Goal: Task Accomplishment & Management: Use online tool/utility

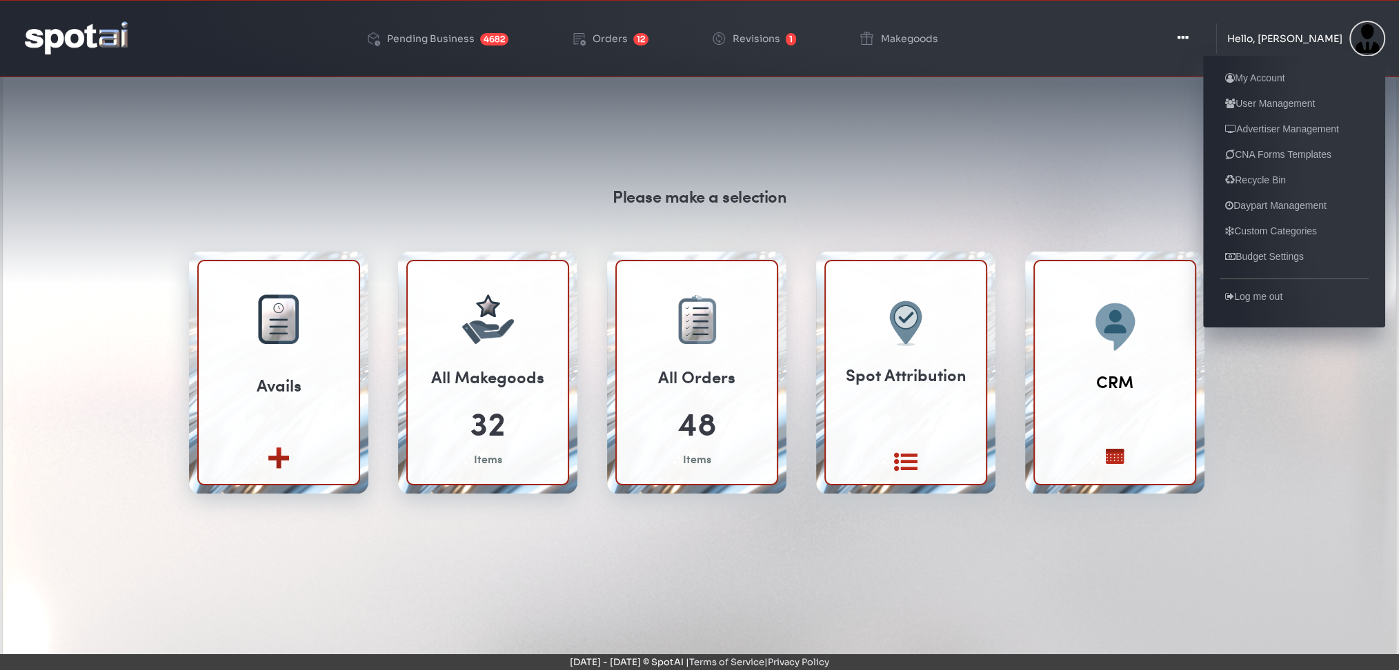
click at [1303, 41] on div "Hello, [PERSON_NAME]" at bounding box center [1284, 39] width 115 height 10
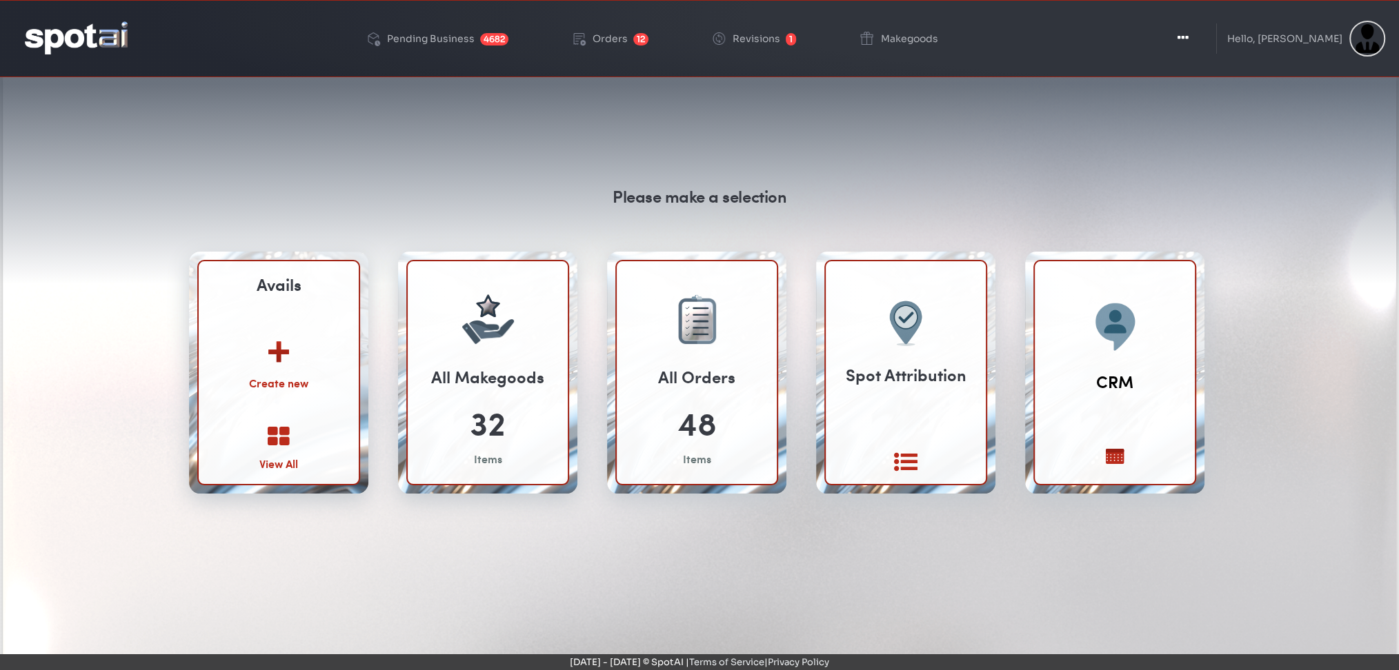
click at [277, 359] on img at bounding box center [278, 347] width 74 height 54
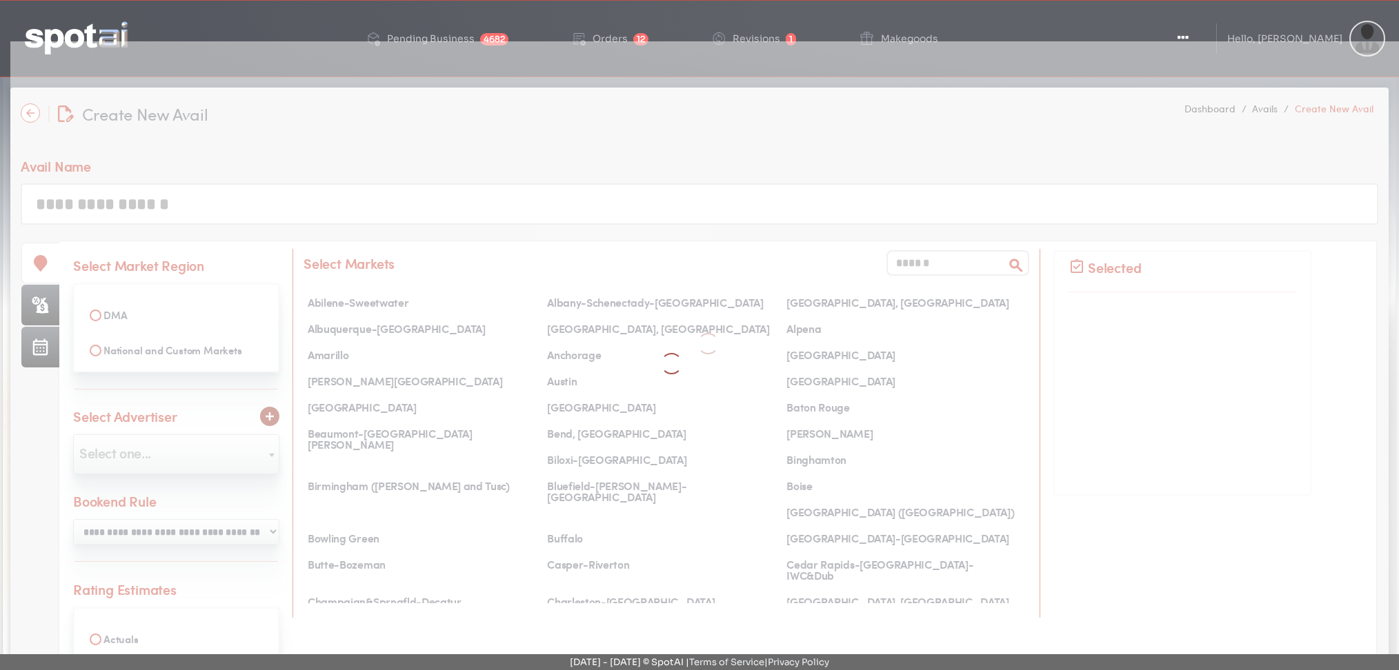
select select
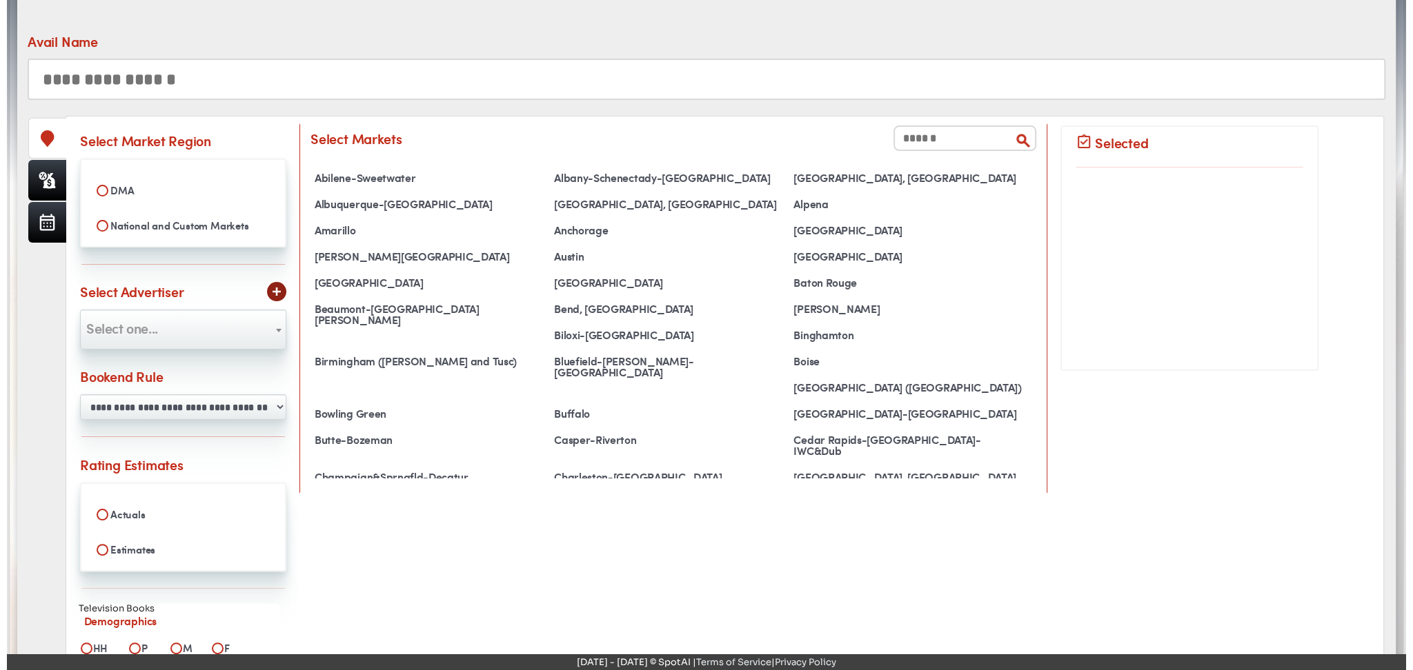
scroll to position [135, 0]
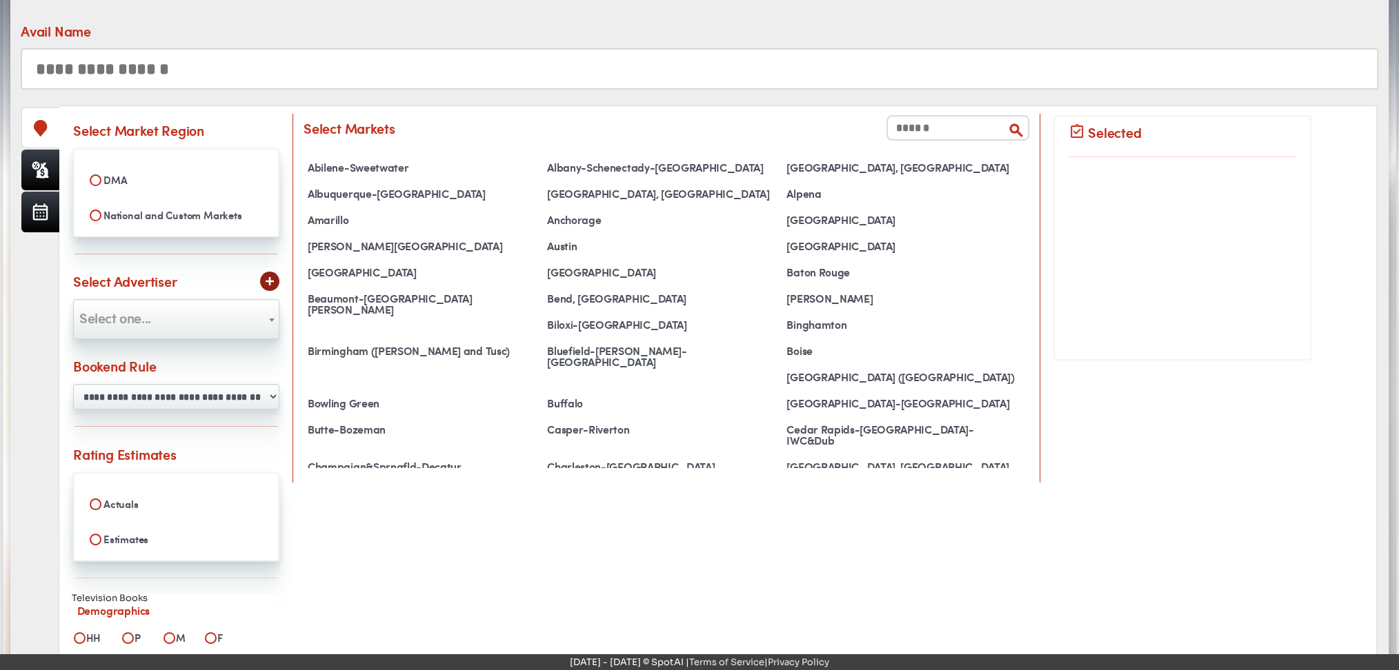
click at [155, 72] on input "text" at bounding box center [699, 68] width 1357 height 41
type input "******"
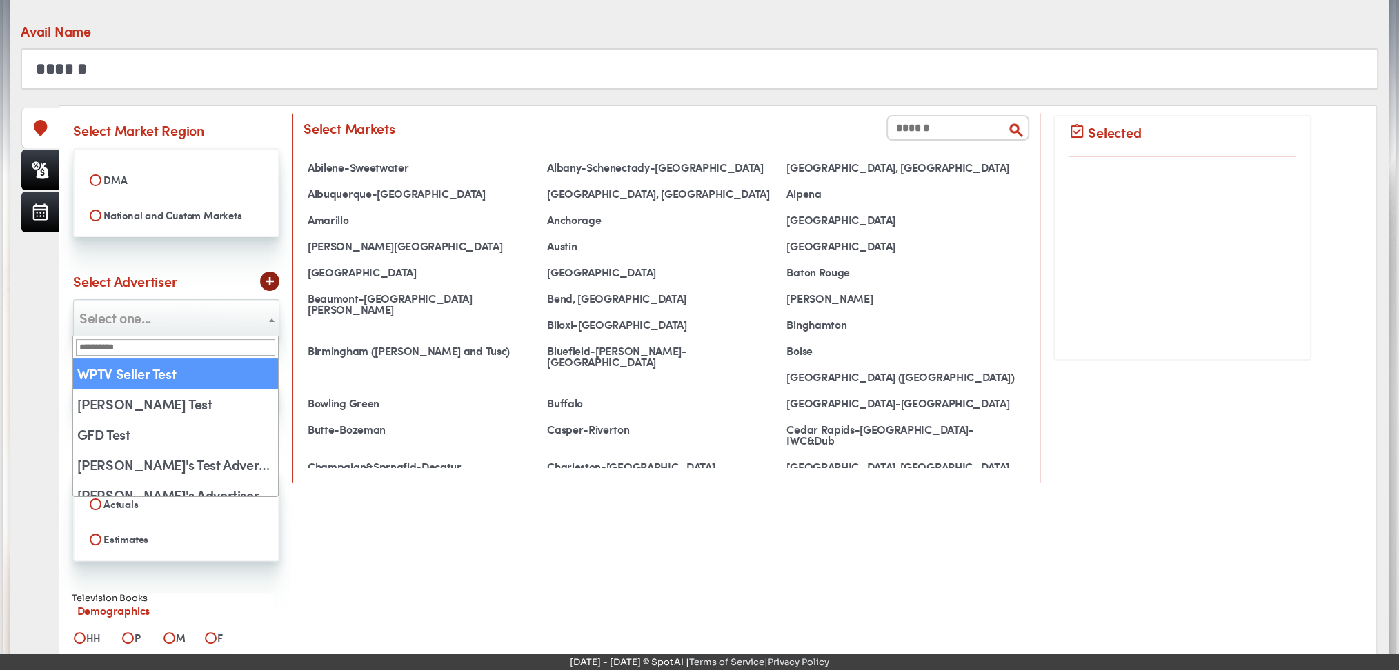
click at [148, 312] on span "Select one..." at bounding box center [115, 318] width 72 height 20
select select "**"
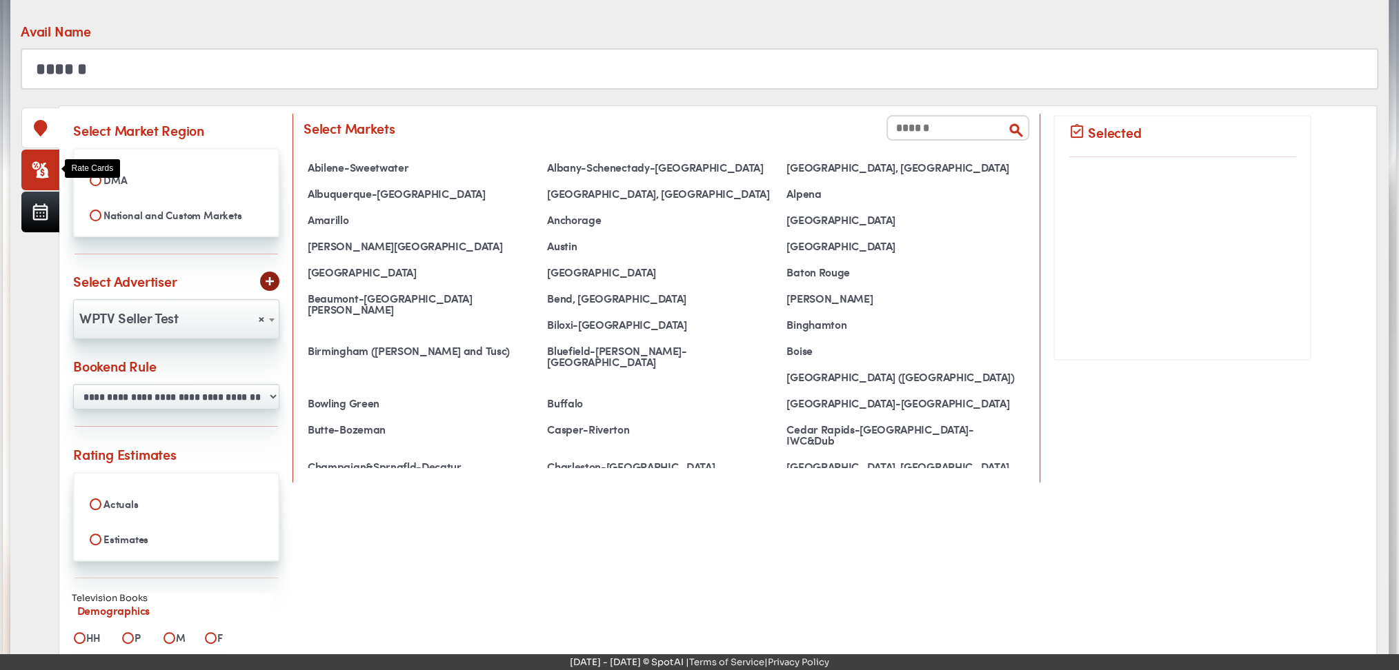
click at [30, 156] on link at bounding box center [40, 170] width 38 height 41
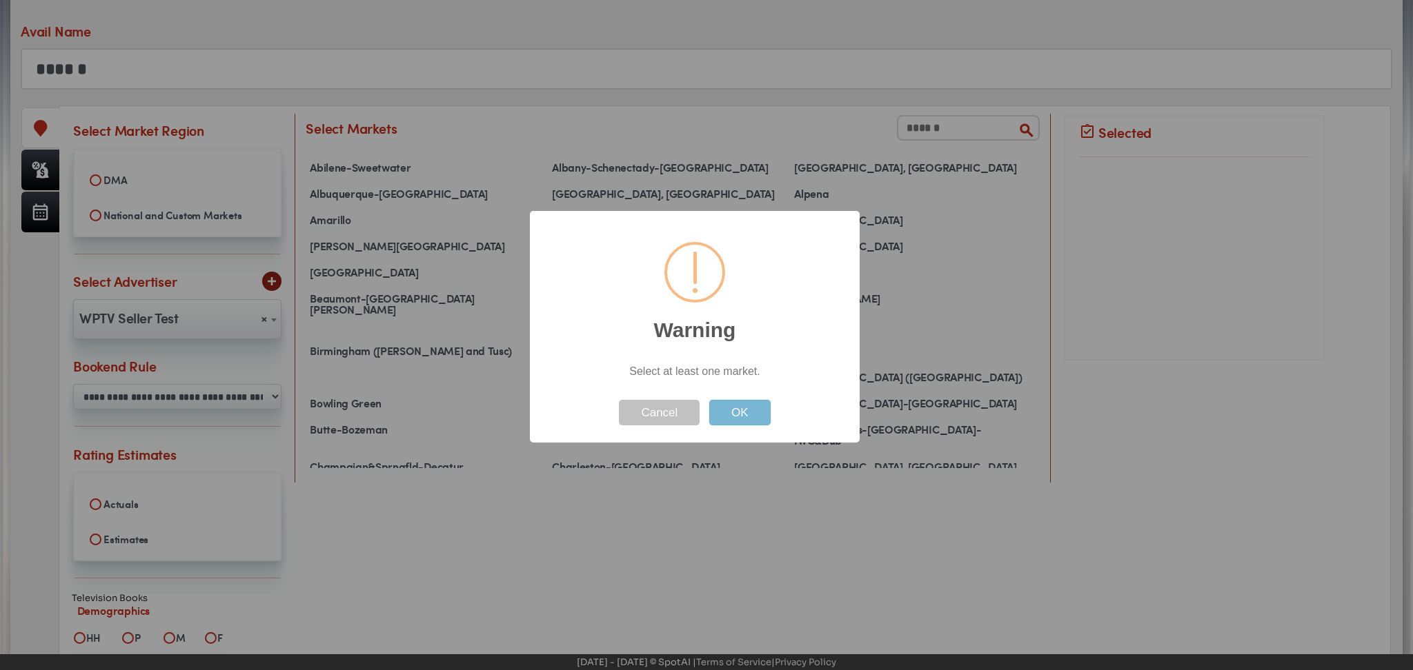
click at [746, 404] on button "OK" at bounding box center [739, 413] width 61 height 26
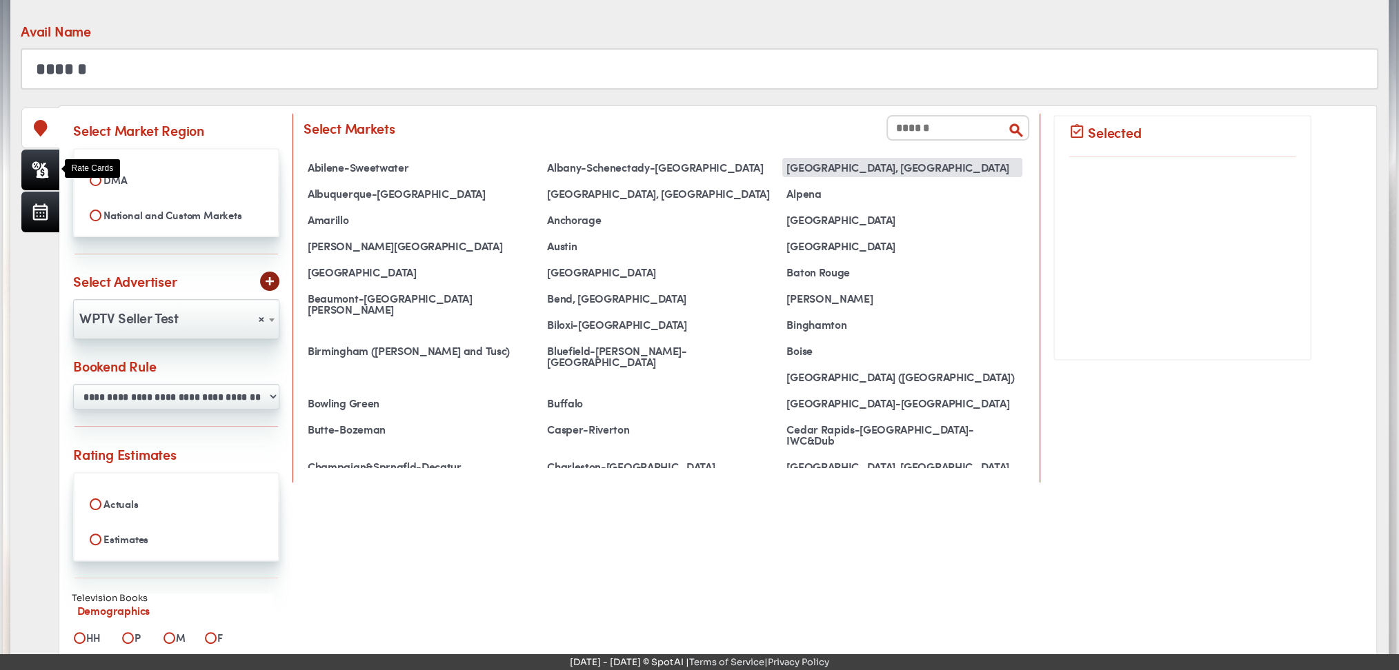
click at [832, 166] on div "Albany, GA" at bounding box center [901, 167] width 239 height 19
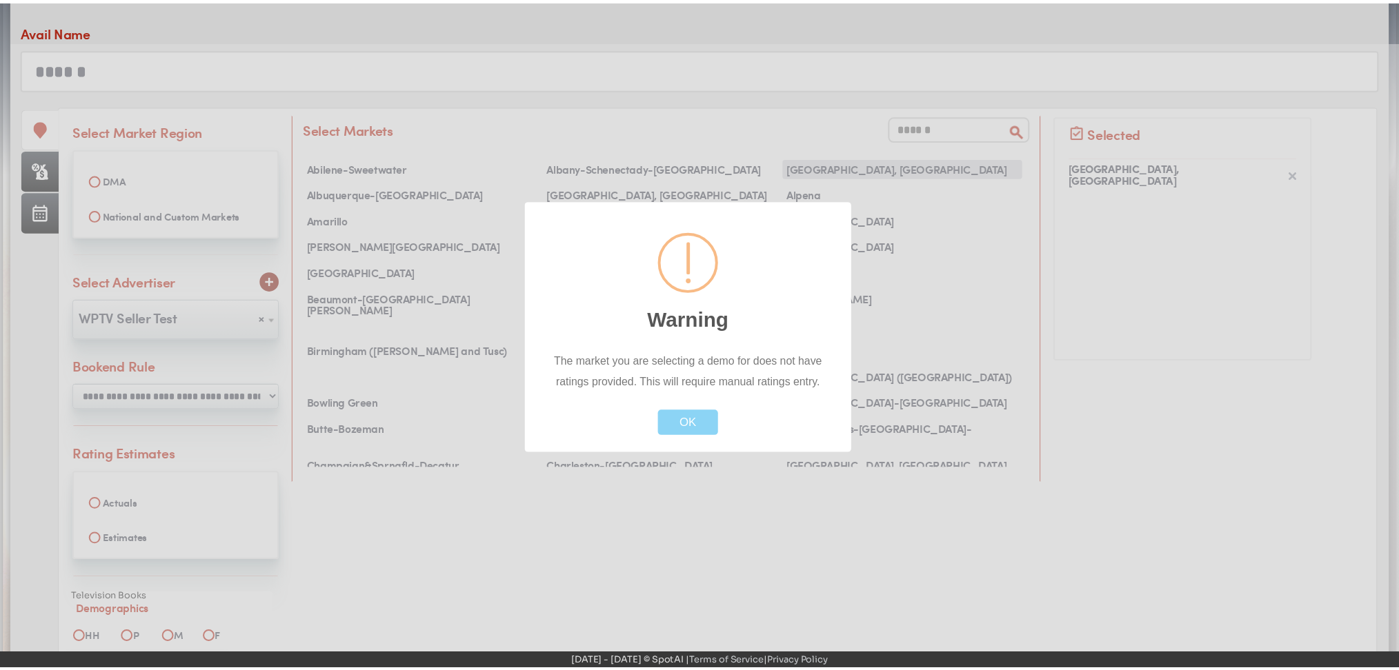
scroll to position [19, 0]
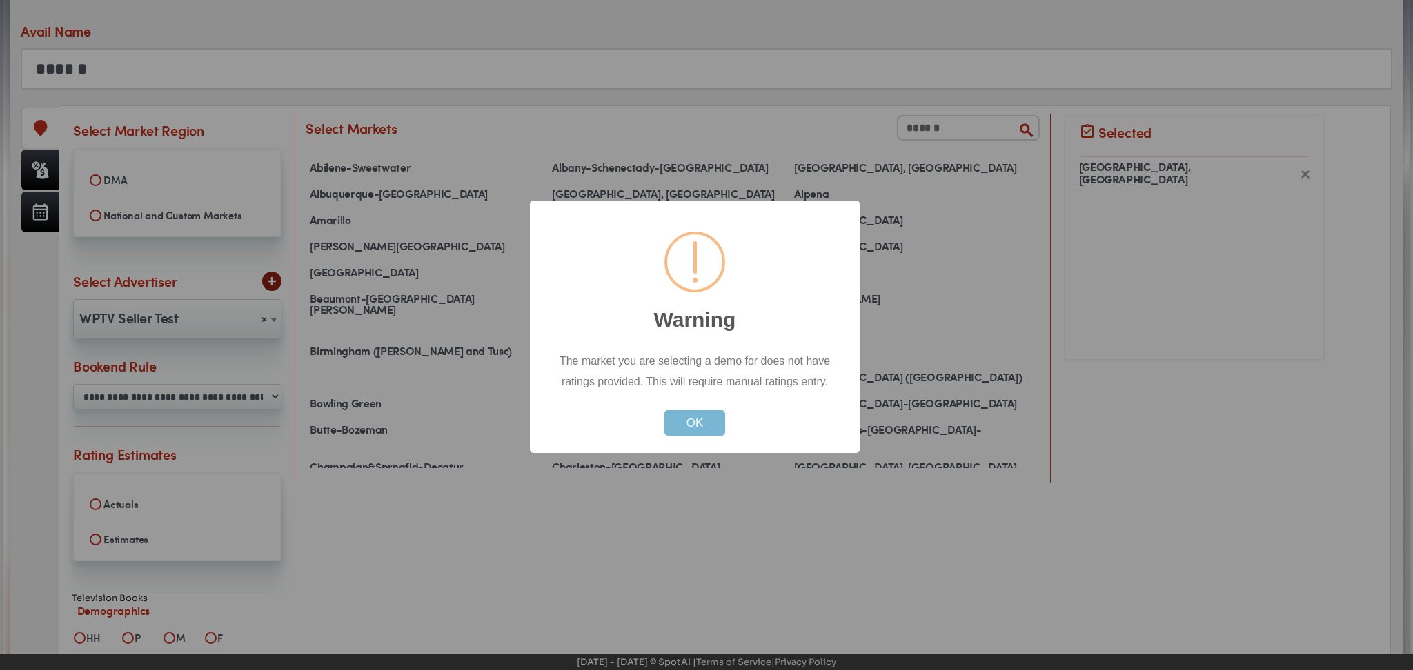
click at [696, 418] on button "OK" at bounding box center [694, 423] width 61 height 26
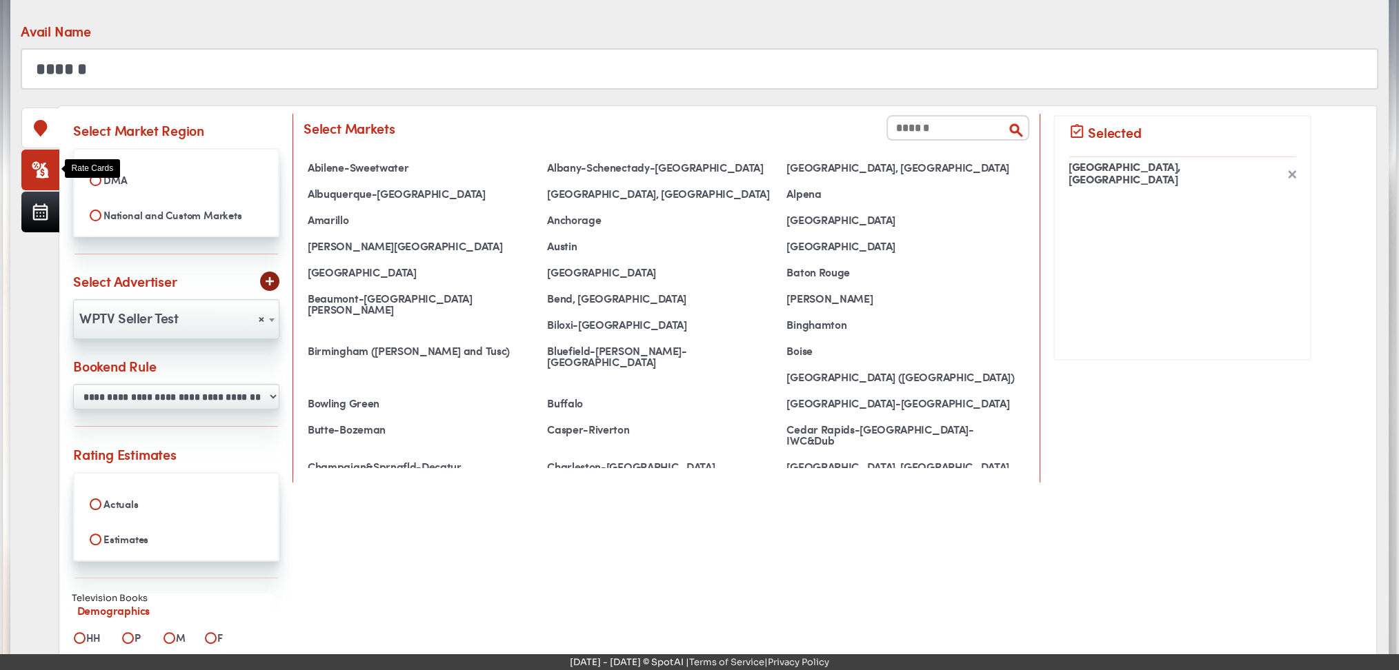
click at [44, 164] on icon at bounding box center [40, 169] width 17 height 17
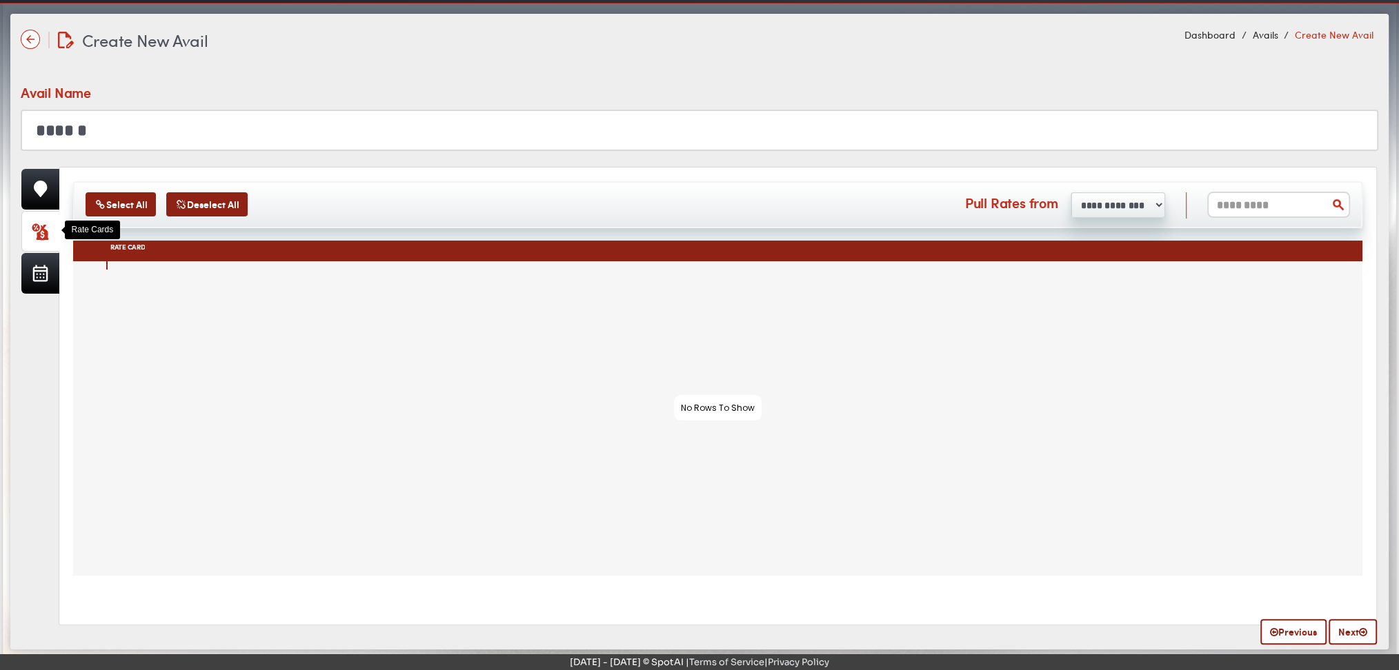
scroll to position [72, 0]
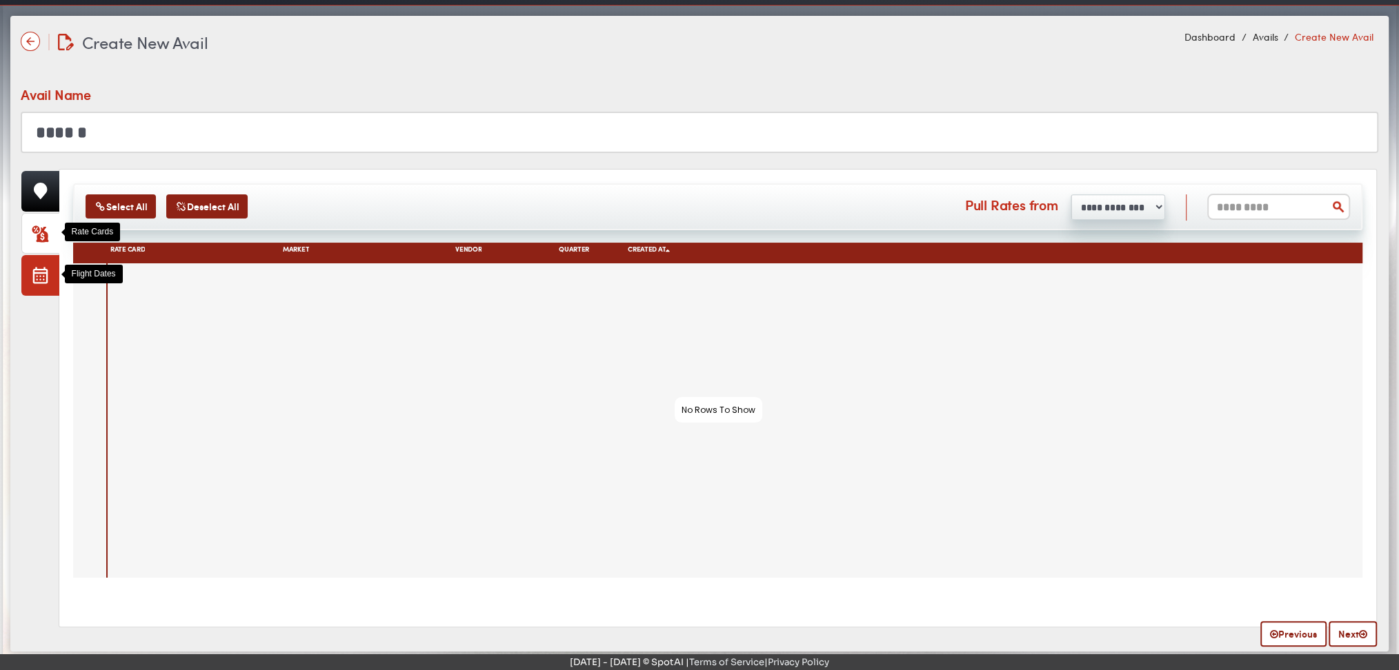
click at [37, 275] on icon at bounding box center [40, 275] width 16 height 17
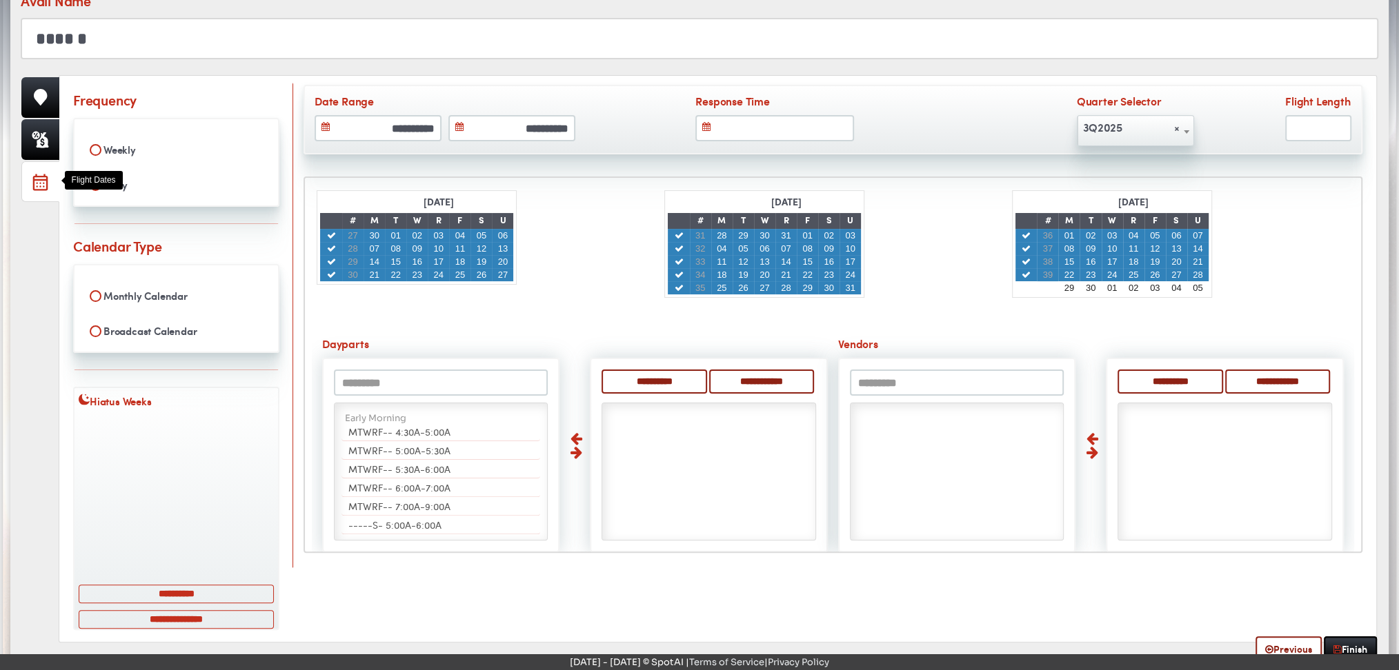
scroll to position [175, 0]
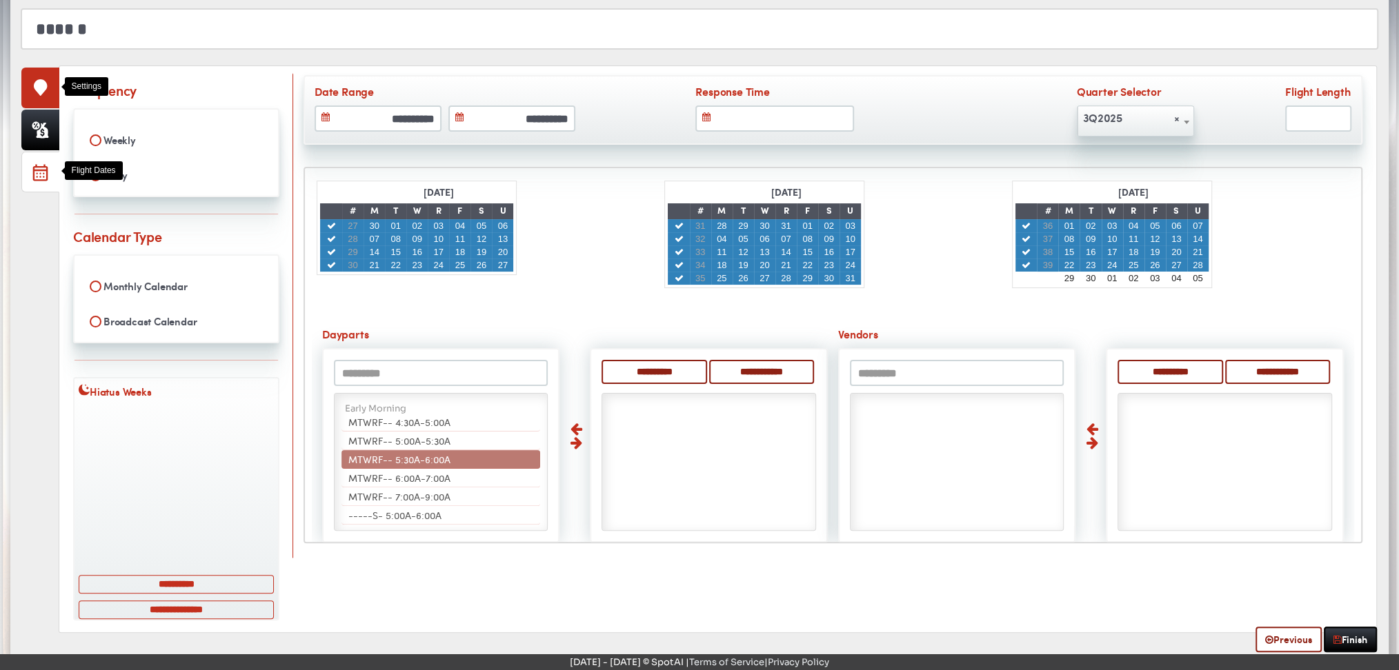
click at [34, 92] on icon at bounding box center [41, 87] width 14 height 17
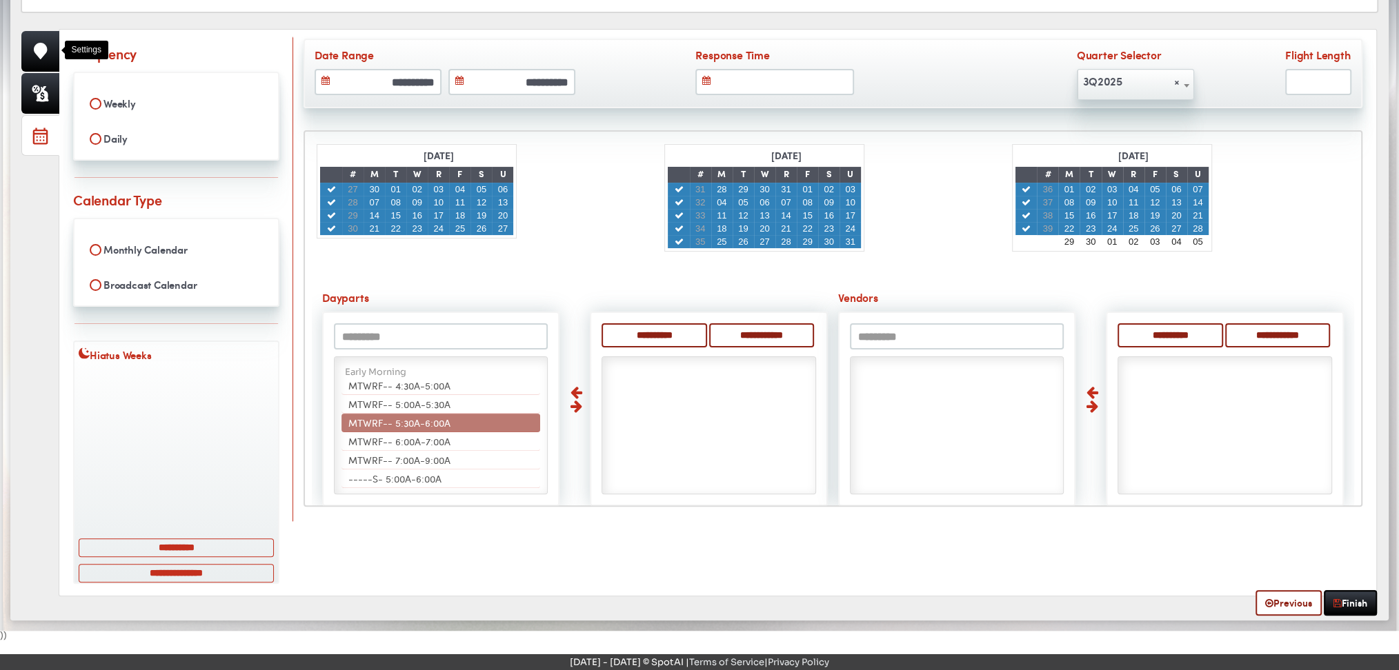
scroll to position [142, 0]
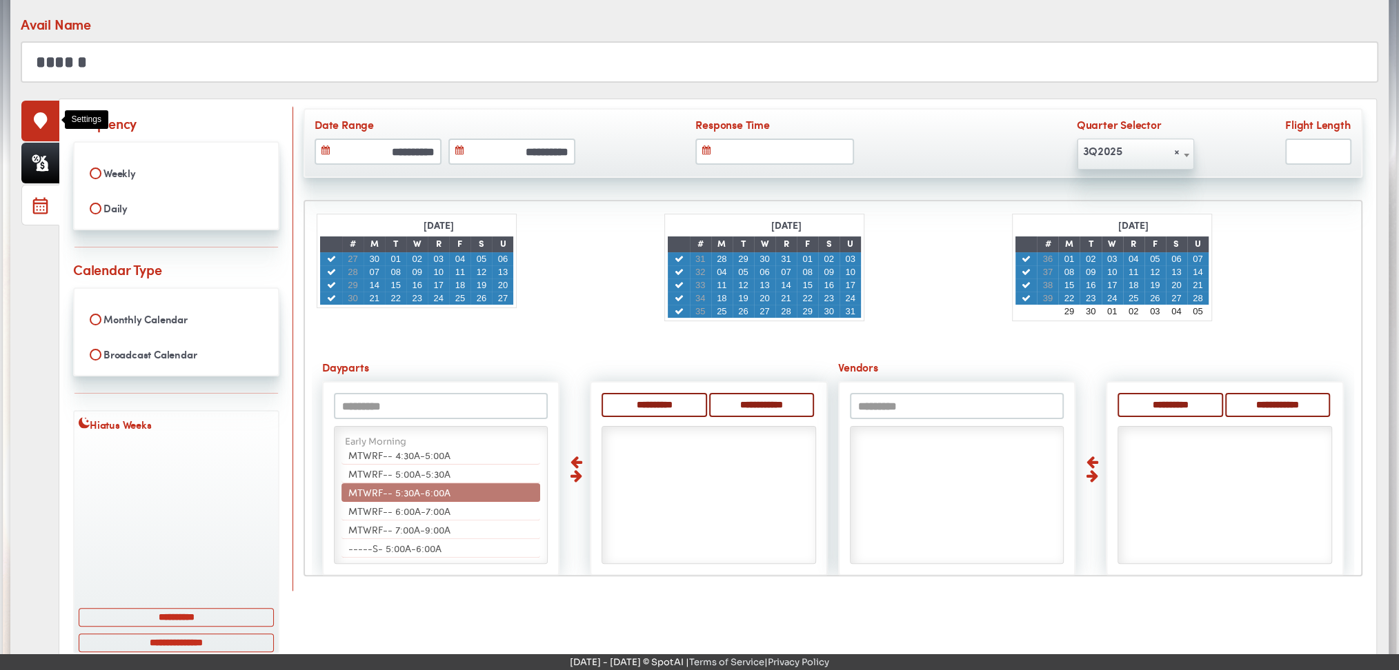
click at [41, 129] on link at bounding box center [40, 121] width 38 height 41
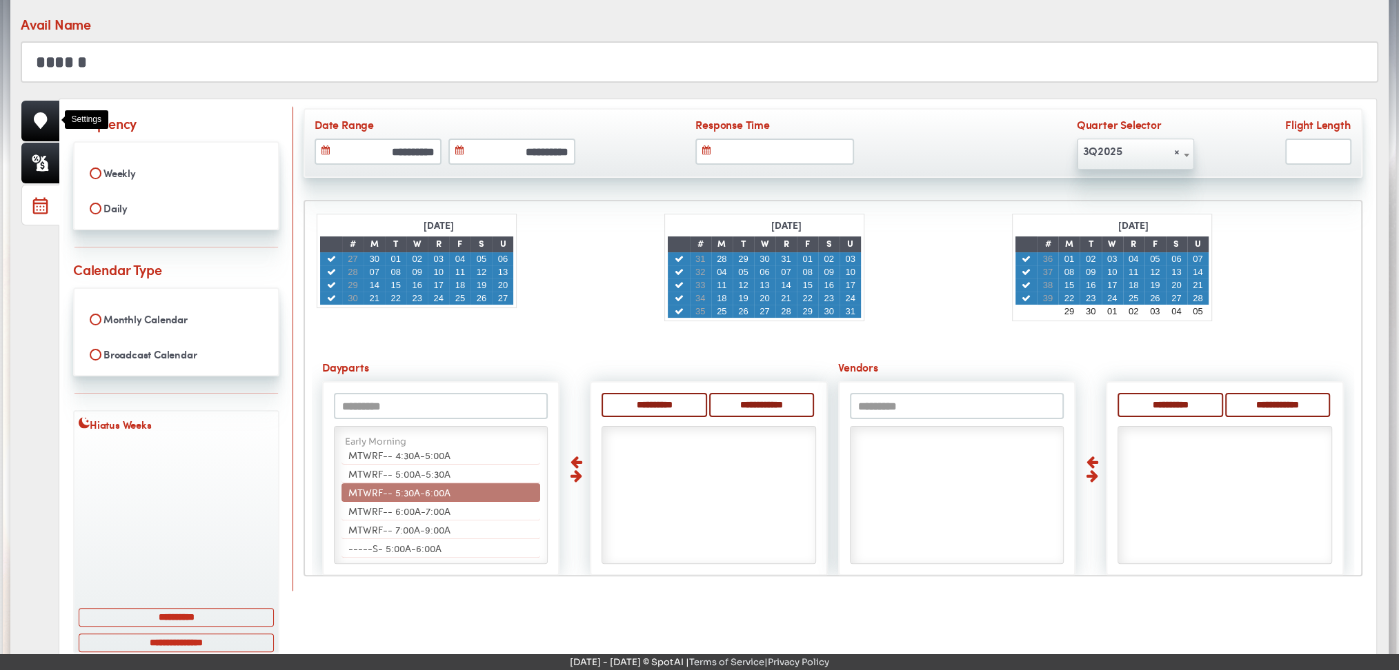
scroll to position [0, 0]
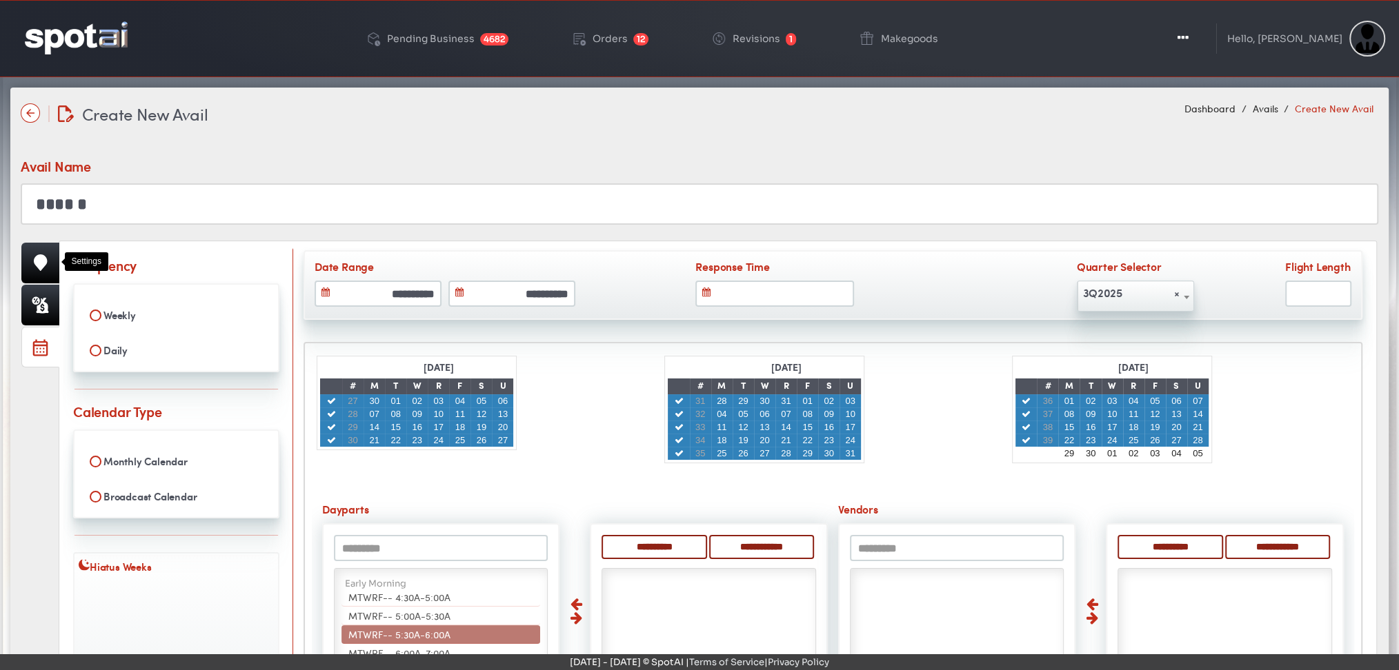
click at [33, 114] on img at bounding box center [30, 112] width 19 height 19
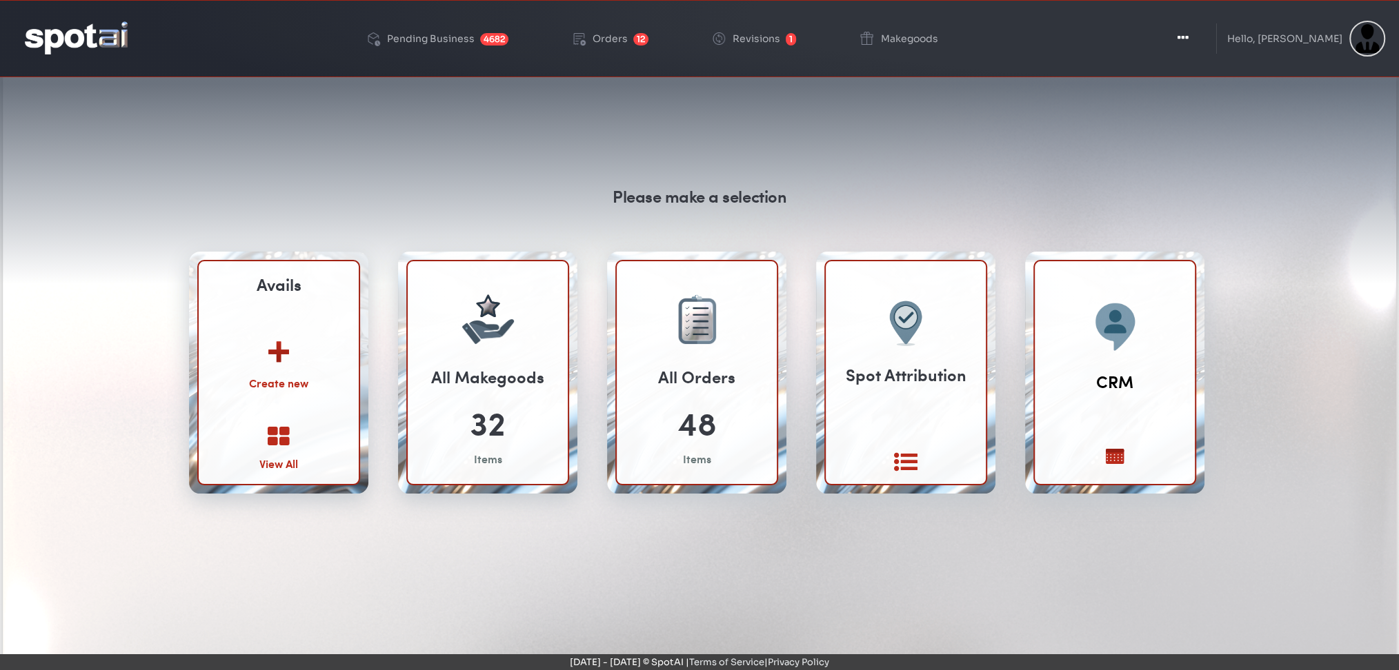
click at [289, 357] on img at bounding box center [278, 347] width 74 height 54
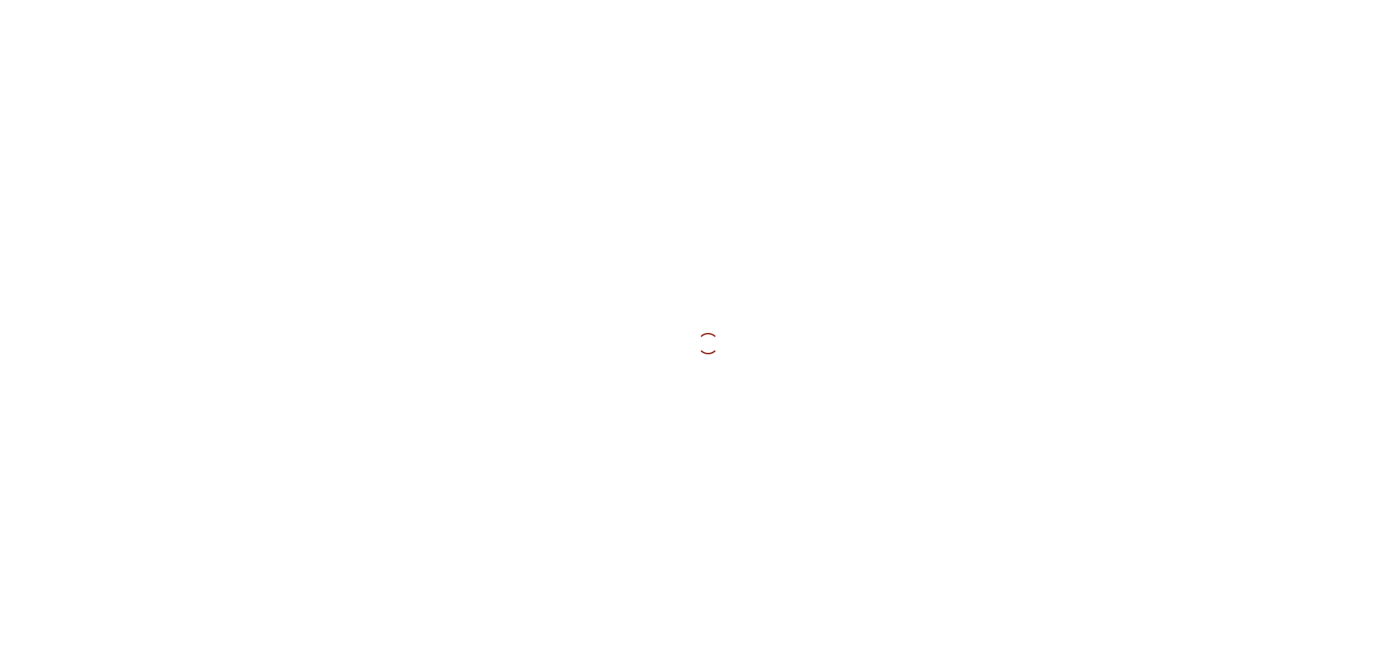
select select
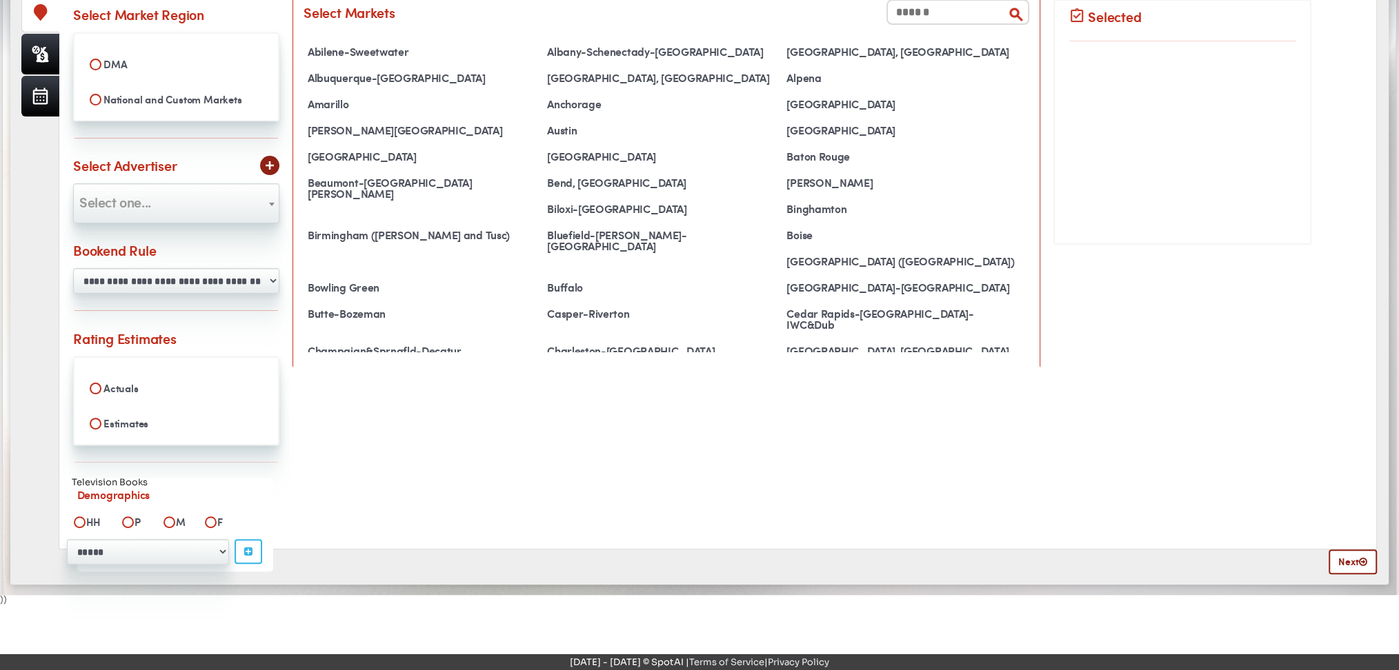
scroll to position [272, 0]
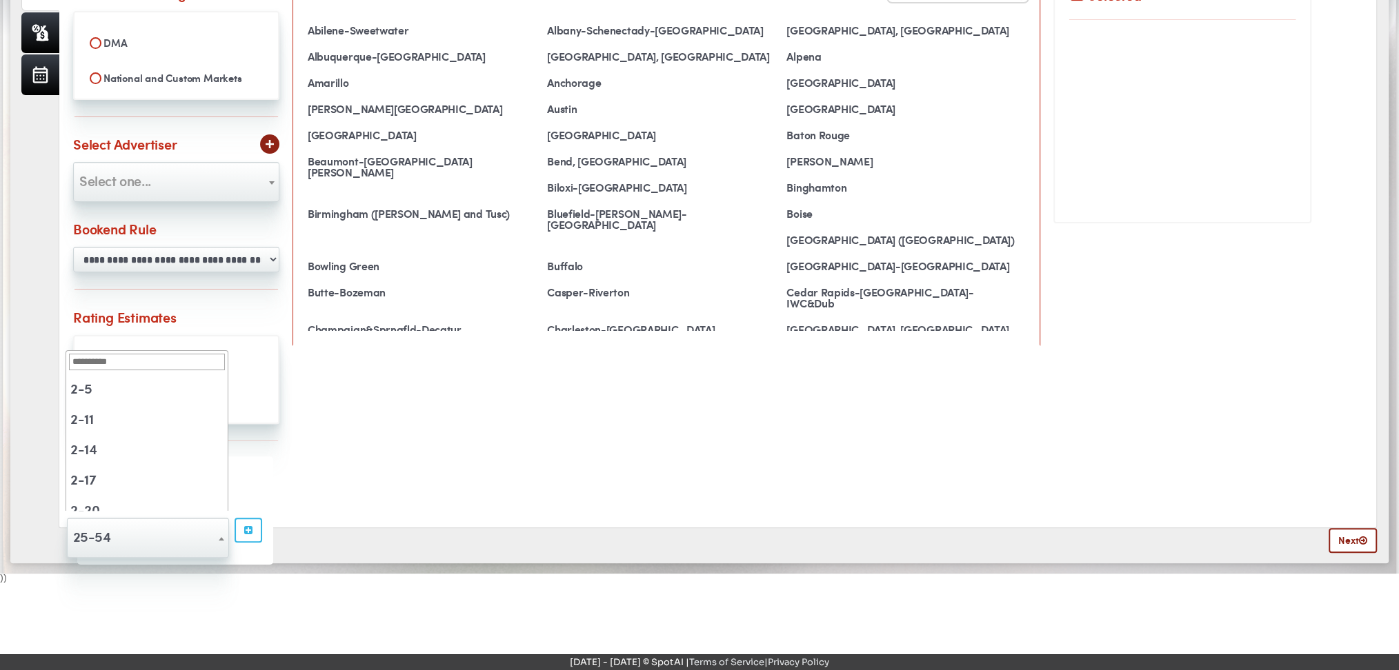
click at [218, 529] on span at bounding box center [222, 539] width 14 height 40
click at [555, 431] on div "**********" at bounding box center [717, 248] width 1289 height 531
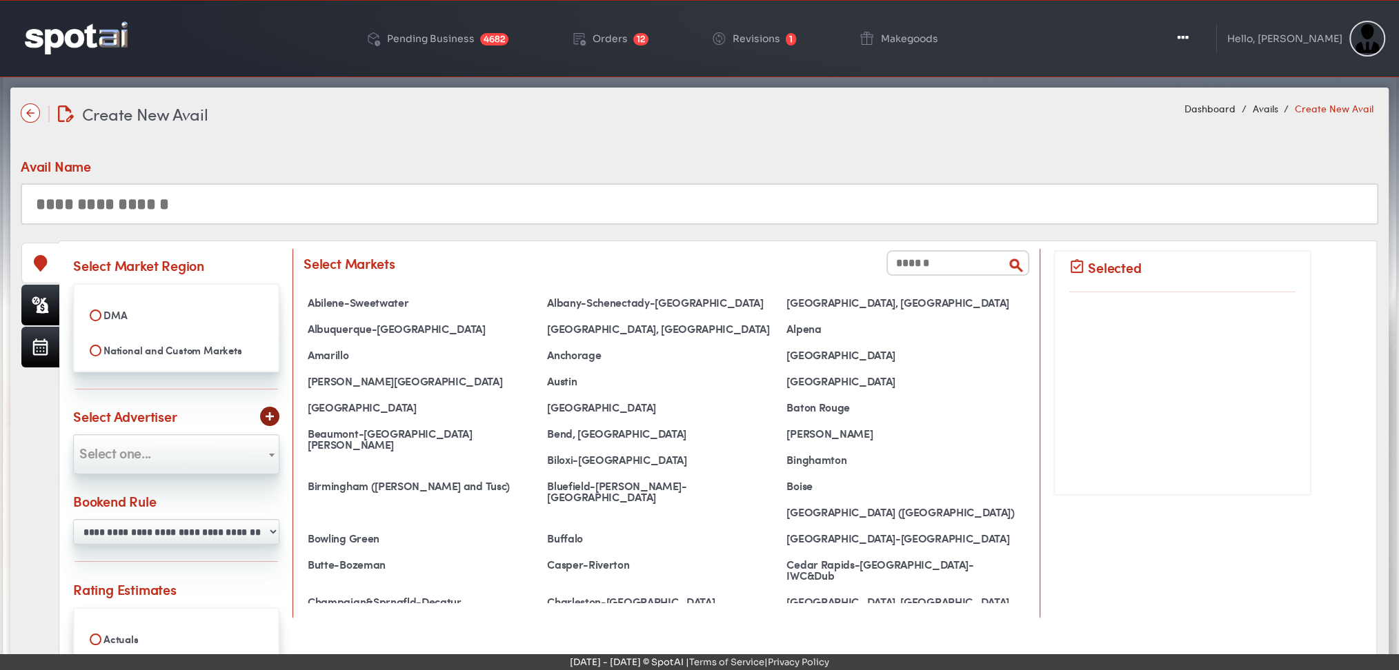
click at [52, 39] on img at bounding box center [76, 37] width 103 height 32
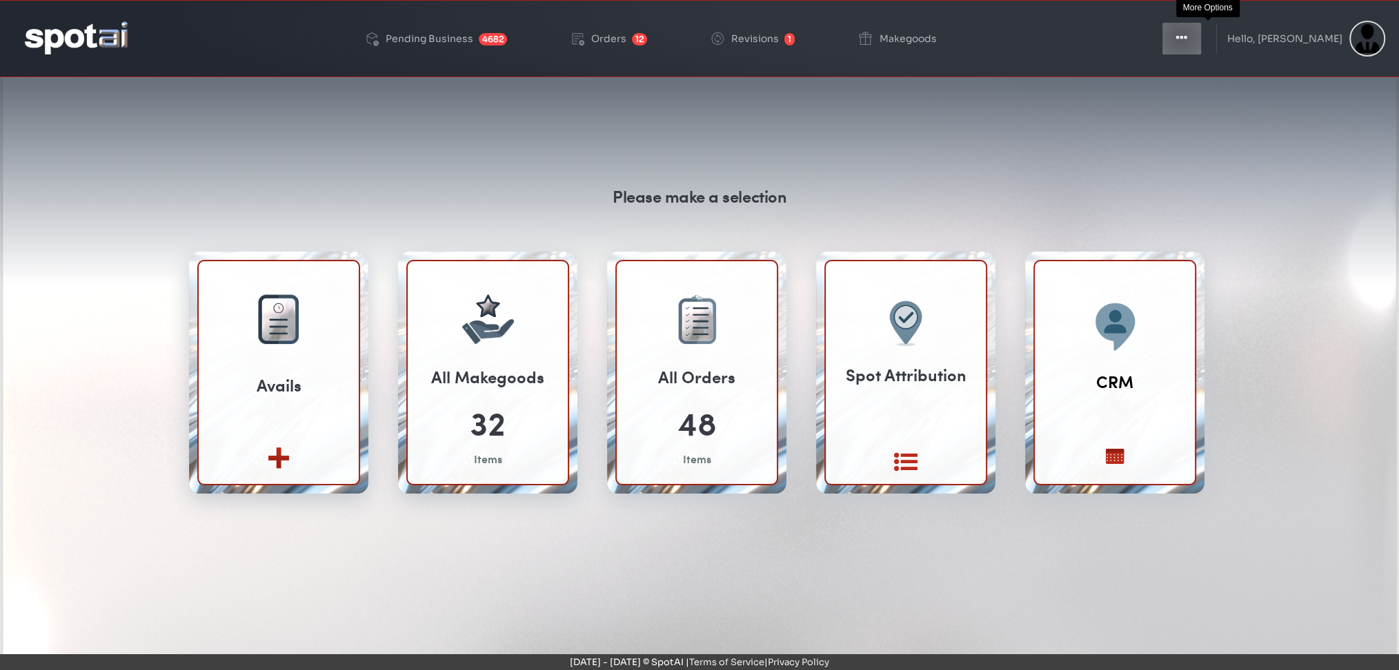
click at [1187, 37] on icon "button" at bounding box center [1181, 38] width 11 height 14
click at [1187, 44] on icon "button" at bounding box center [1181, 38] width 11 height 14
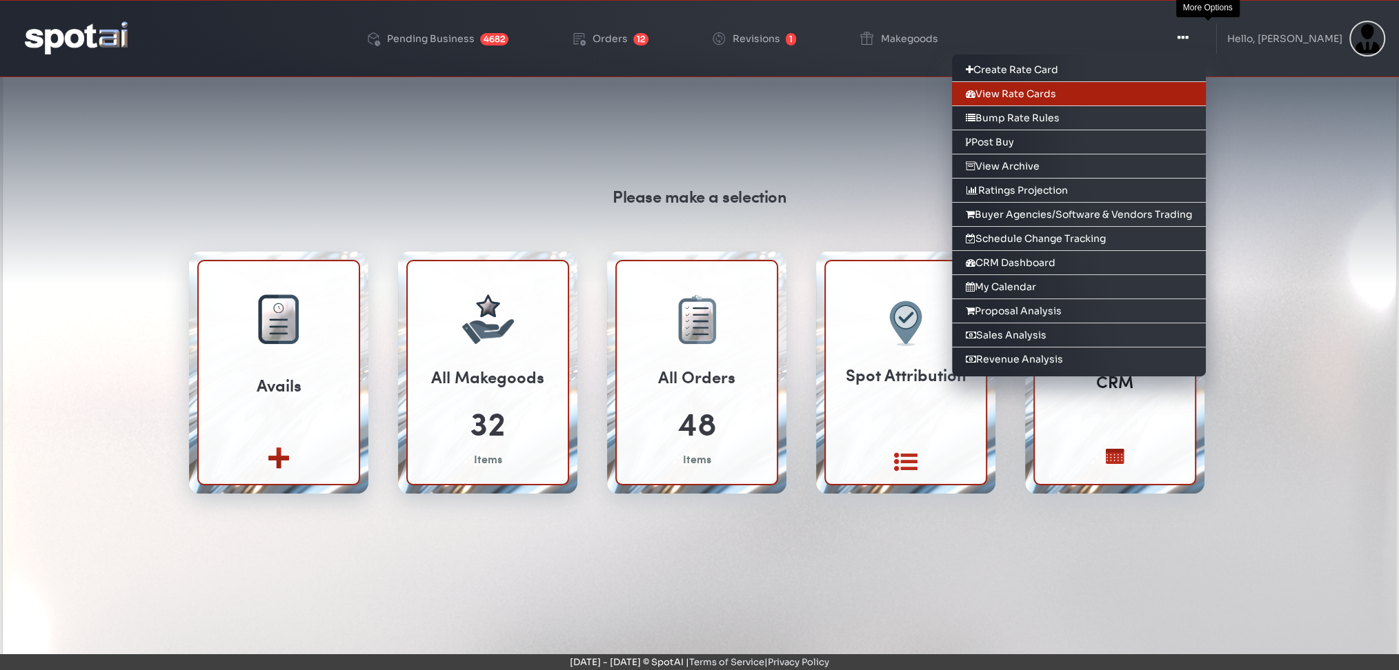
click at [1026, 93] on link "View Rate Cards" at bounding box center [1079, 94] width 254 height 24
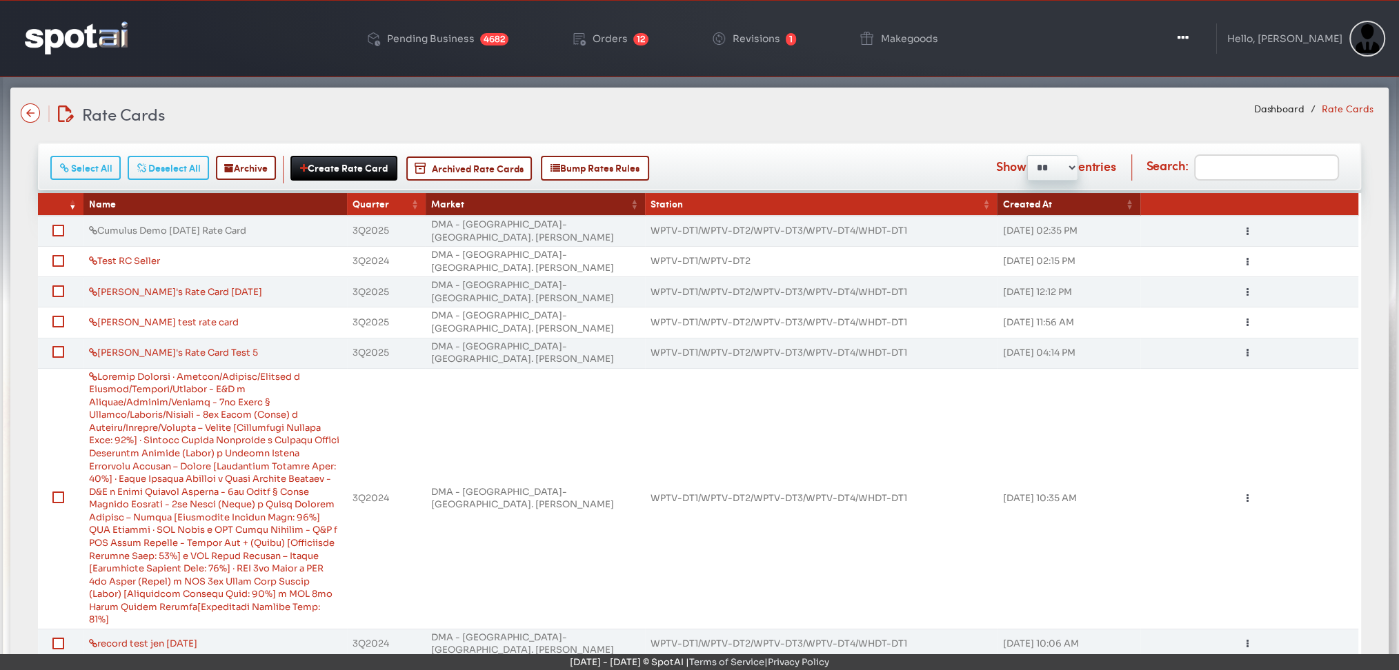
click at [134, 225] on link "Cumulus Demo [DATE] Rate Card" at bounding box center [167, 231] width 157 height 12
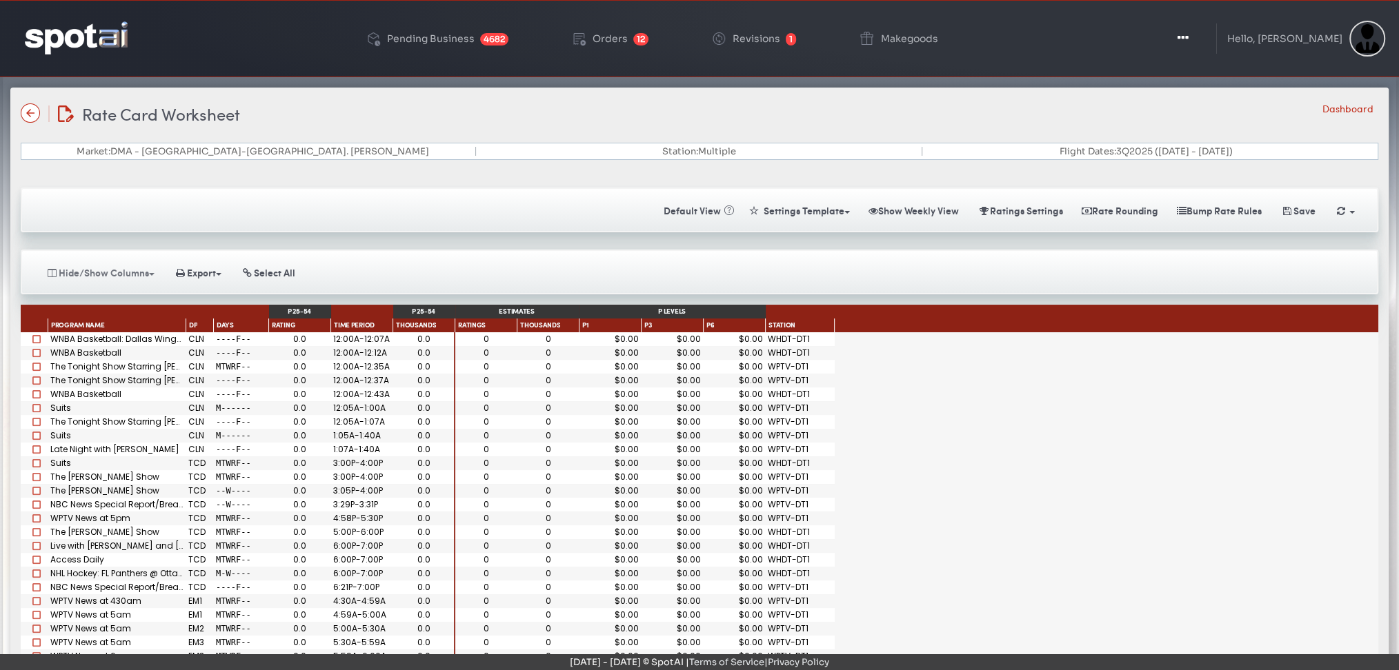
click at [118, 275] on button "Hide/Show Columns" at bounding box center [100, 273] width 125 height 24
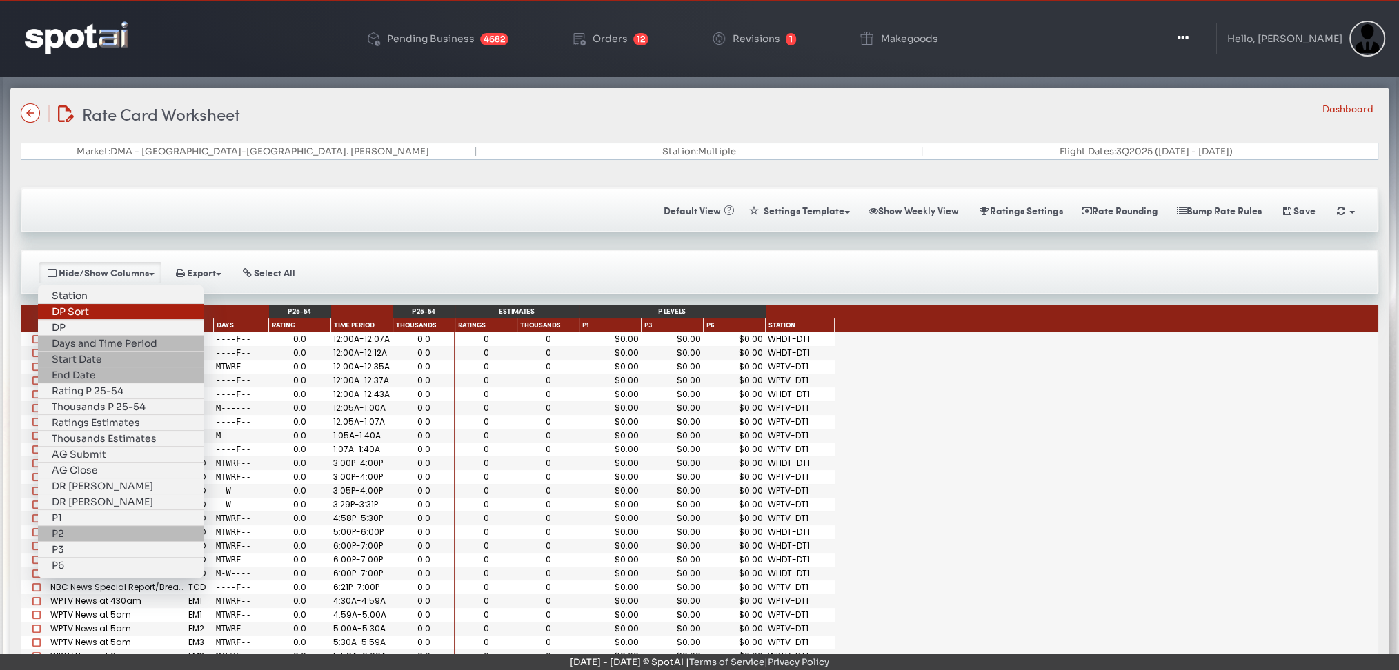
click at [91, 308] on link "DP Sort" at bounding box center [121, 312] width 166 height 16
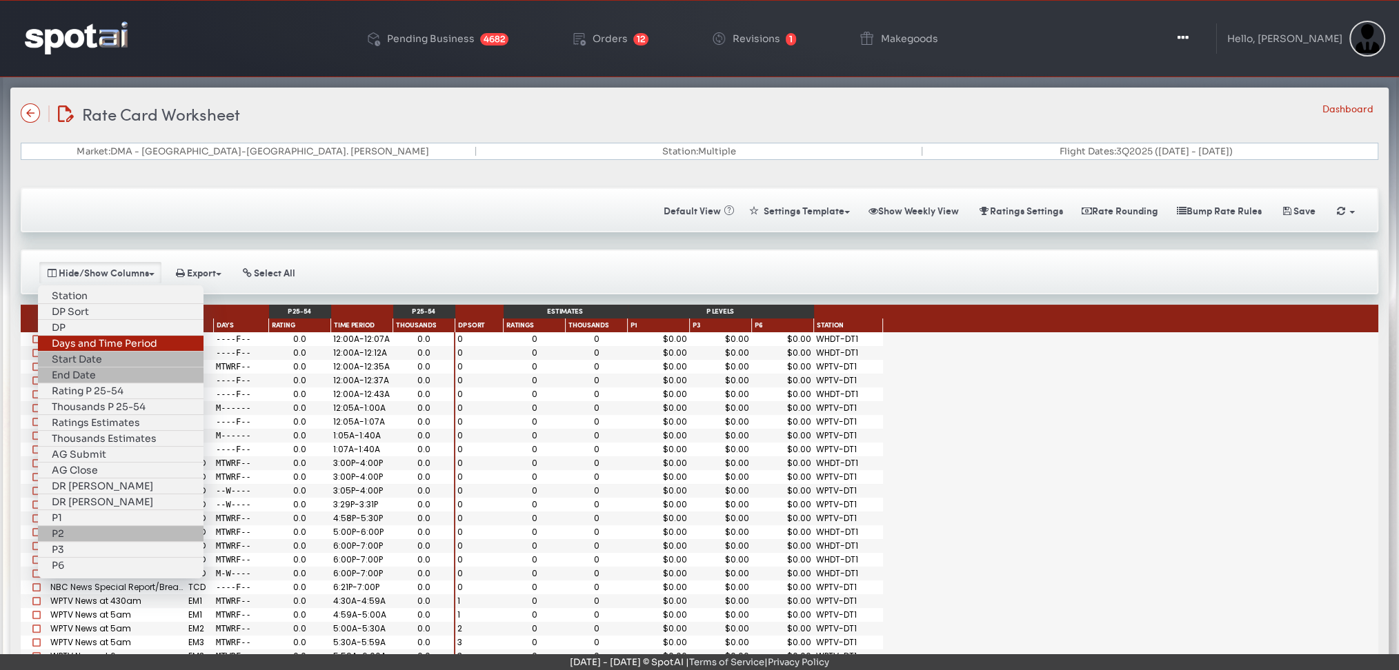
click at [108, 336] on link "Days and Time Period" at bounding box center [121, 344] width 166 height 16
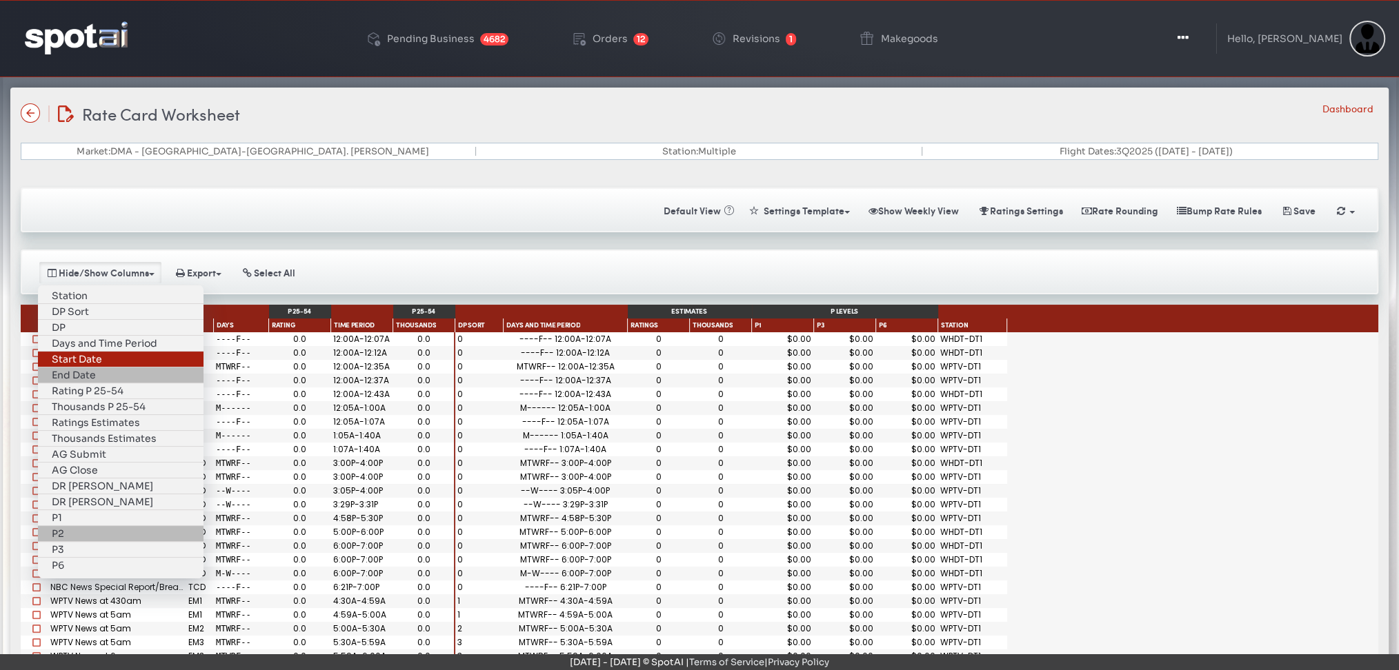
click at [110, 352] on link "Start Date" at bounding box center [121, 360] width 166 height 16
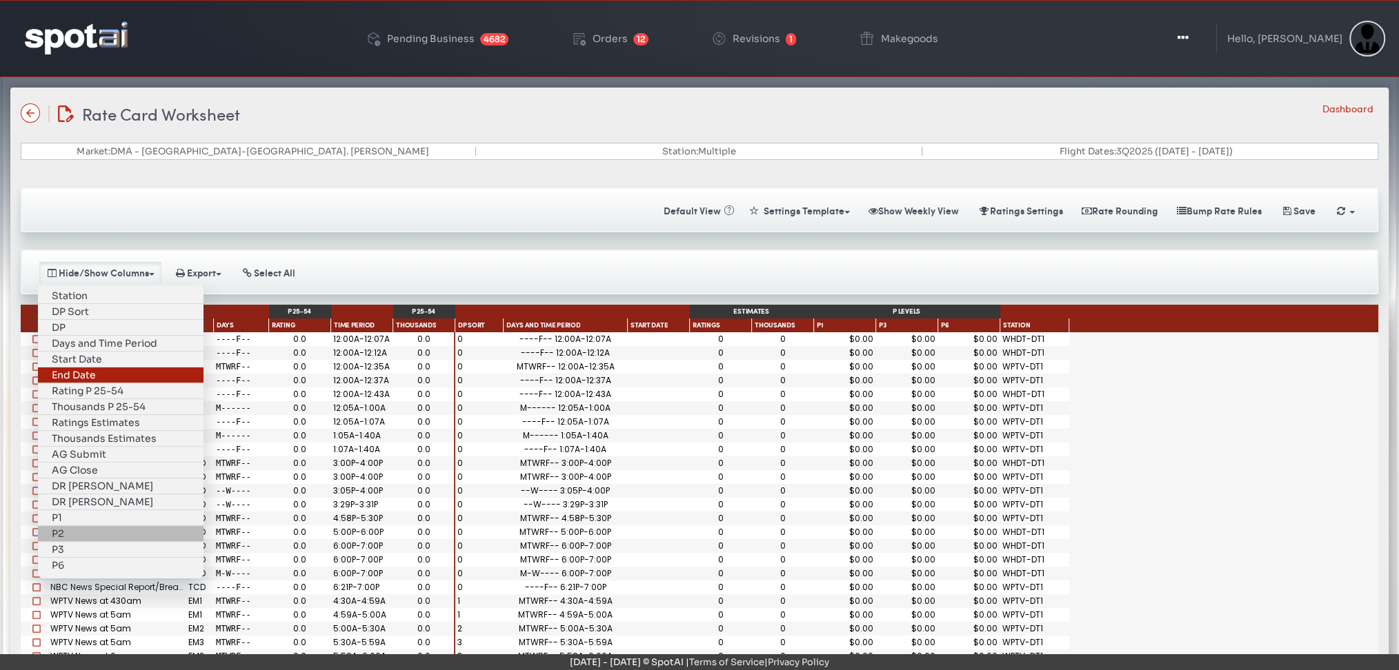
click at [112, 368] on link "End Date" at bounding box center [121, 376] width 166 height 16
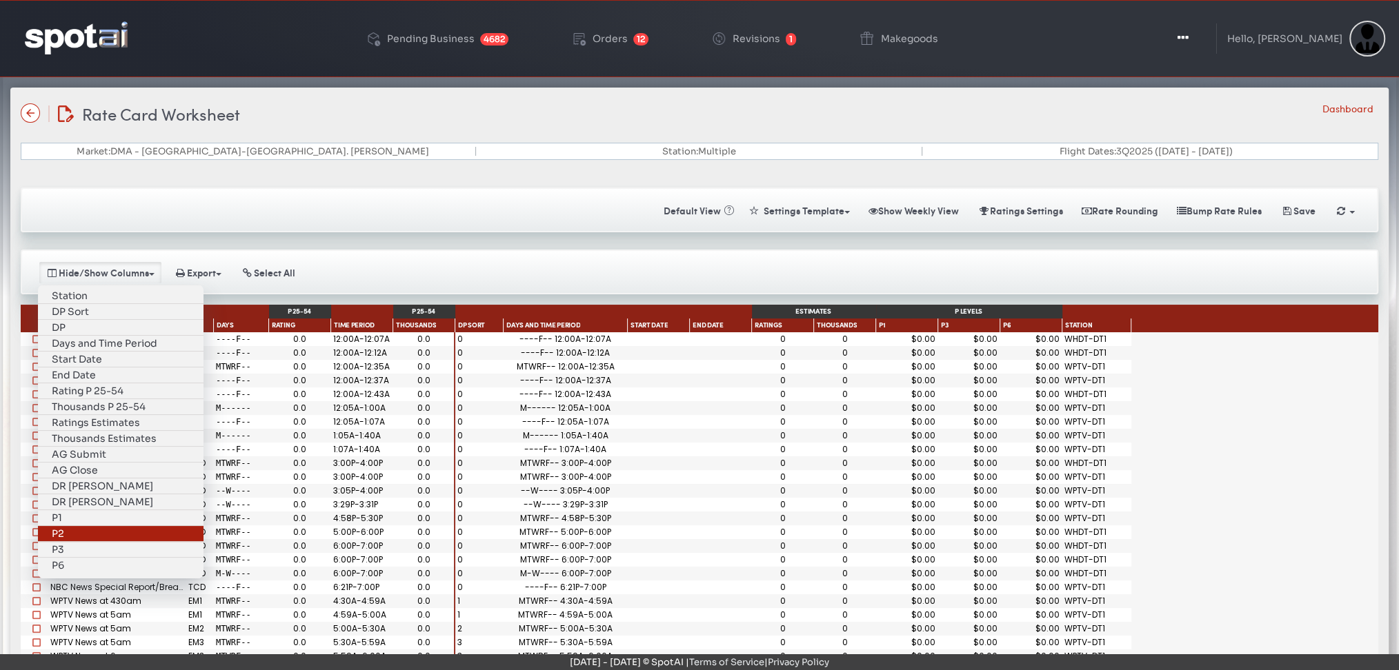
click at [70, 526] on link "P2" at bounding box center [121, 534] width 166 height 16
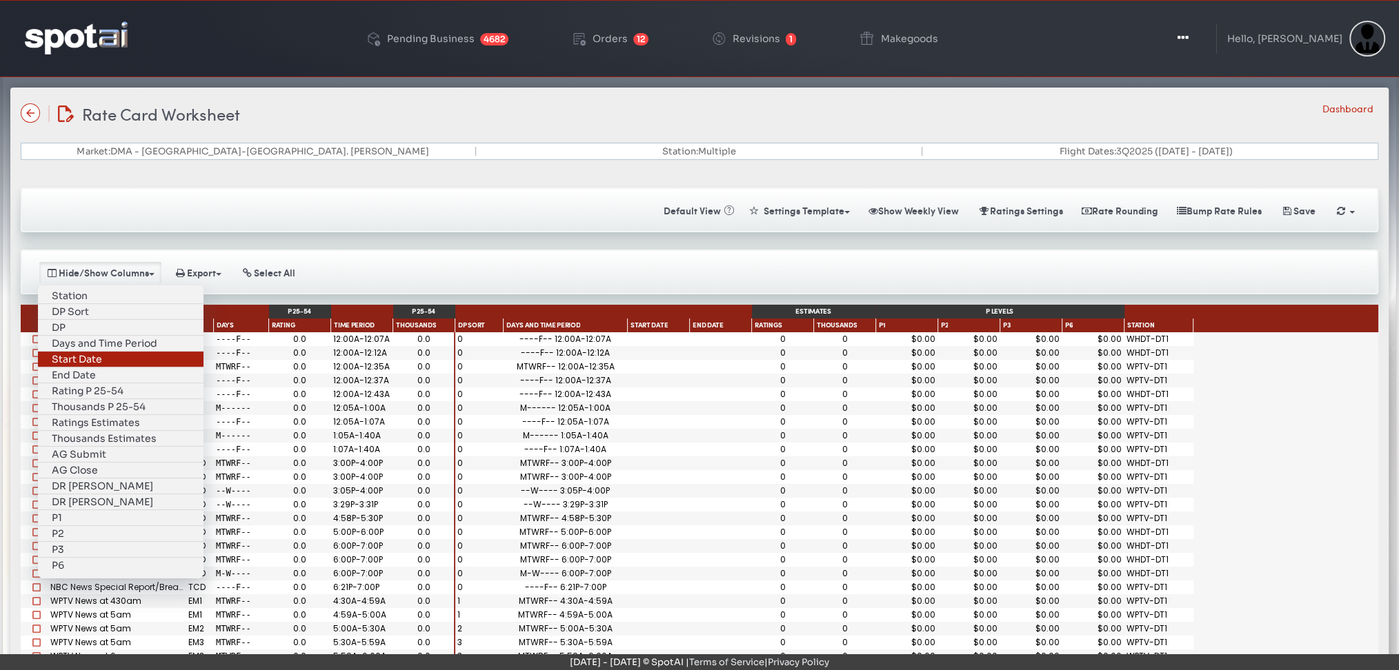
click at [67, 352] on link "Start Date" at bounding box center [121, 360] width 166 height 16
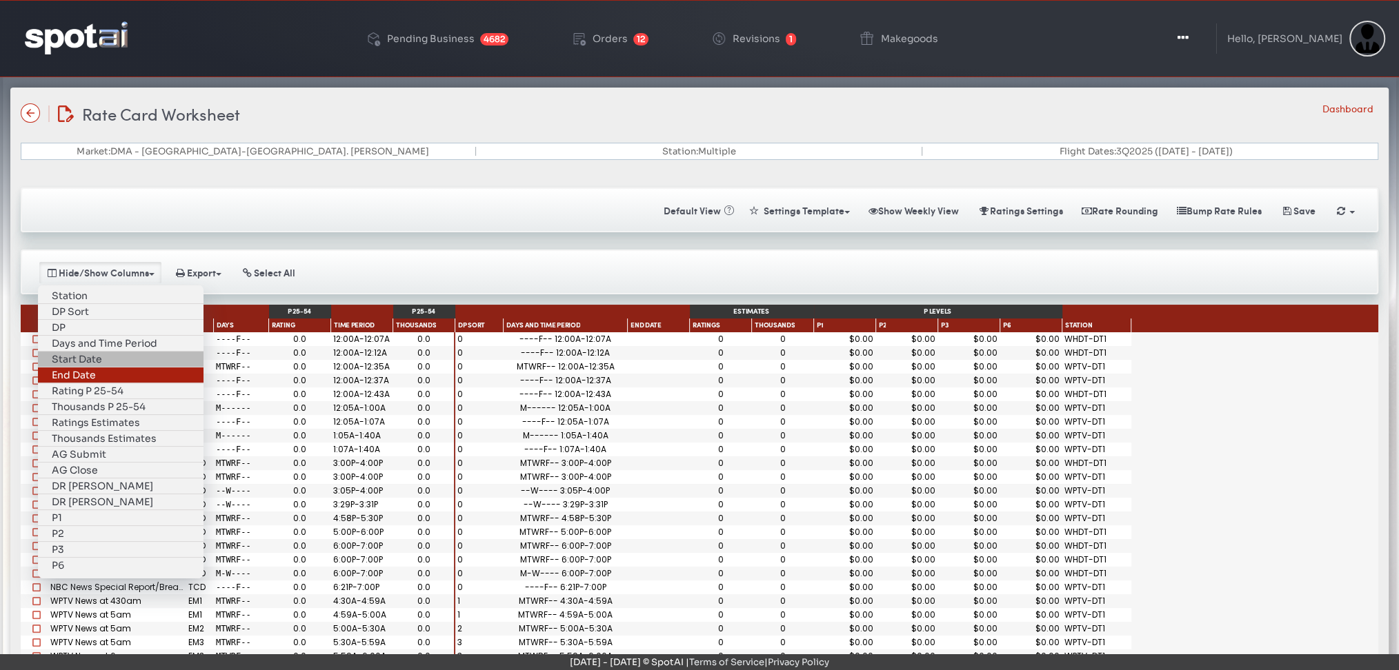
click at [76, 368] on link "End Date" at bounding box center [121, 376] width 166 height 16
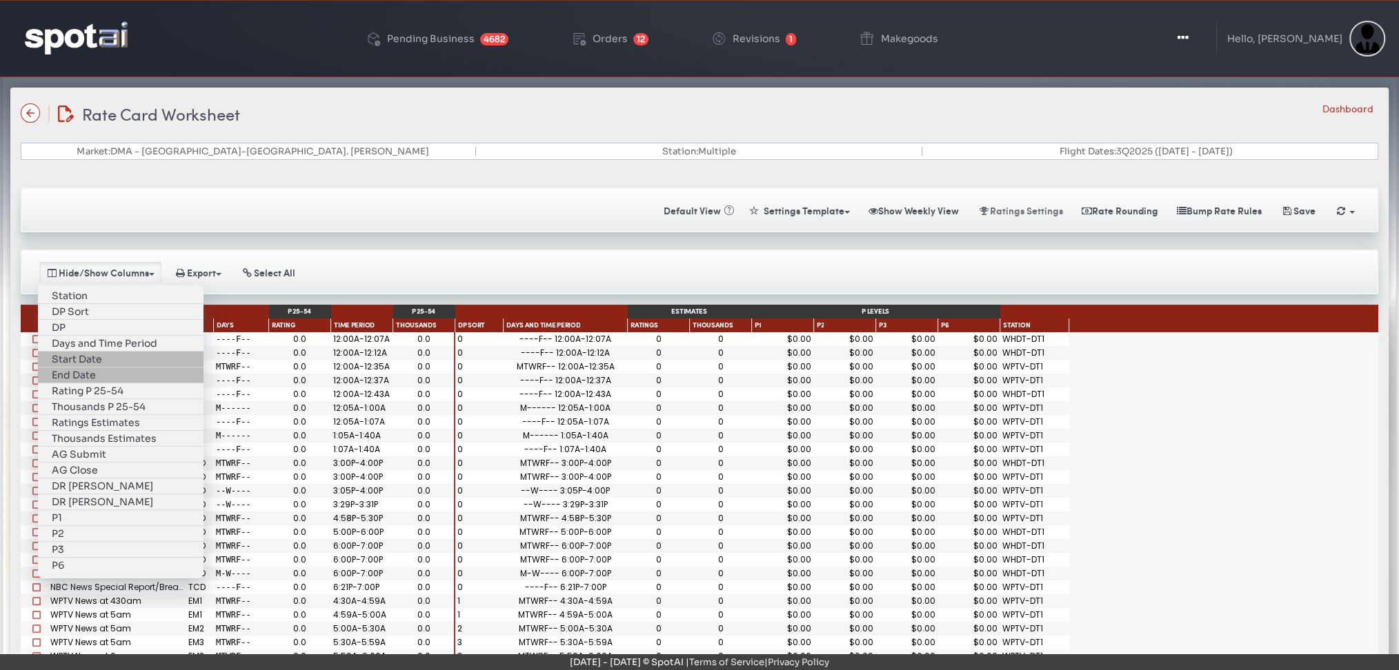
click at [999, 216] on button "Ratings Settings" at bounding box center [1020, 211] width 102 height 24
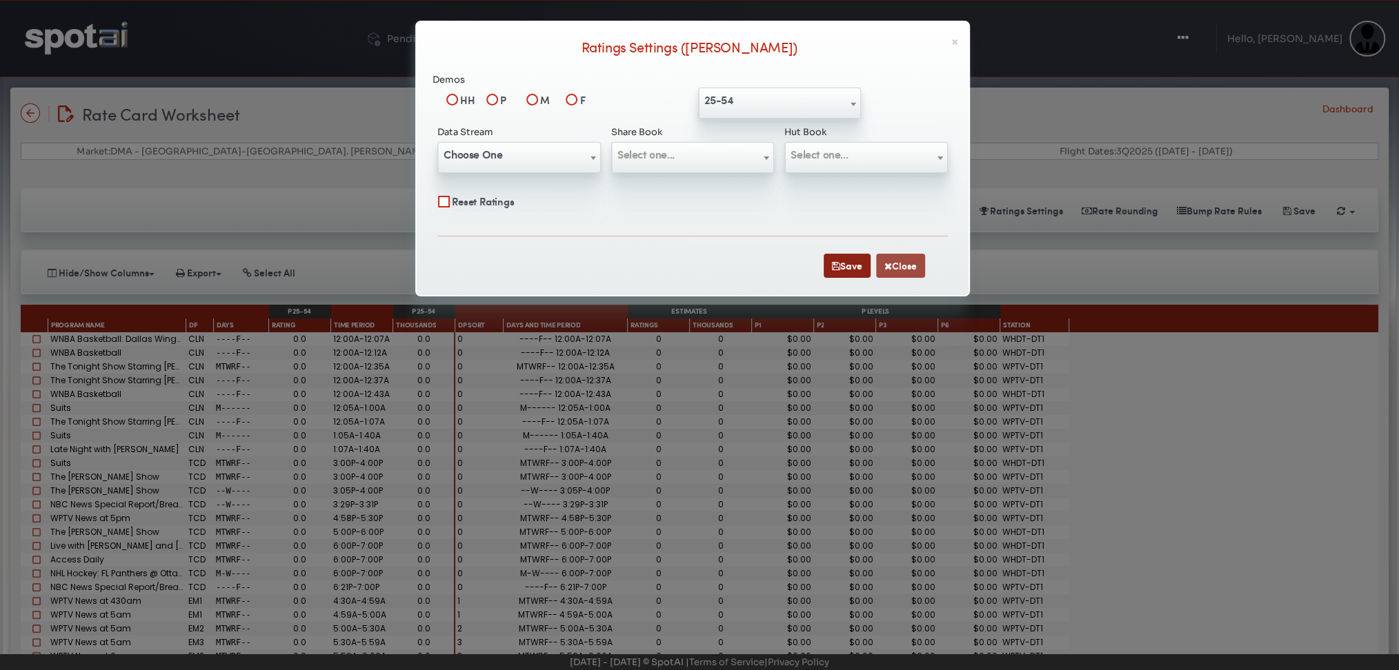
click at [901, 262] on button "Close" at bounding box center [900, 266] width 49 height 24
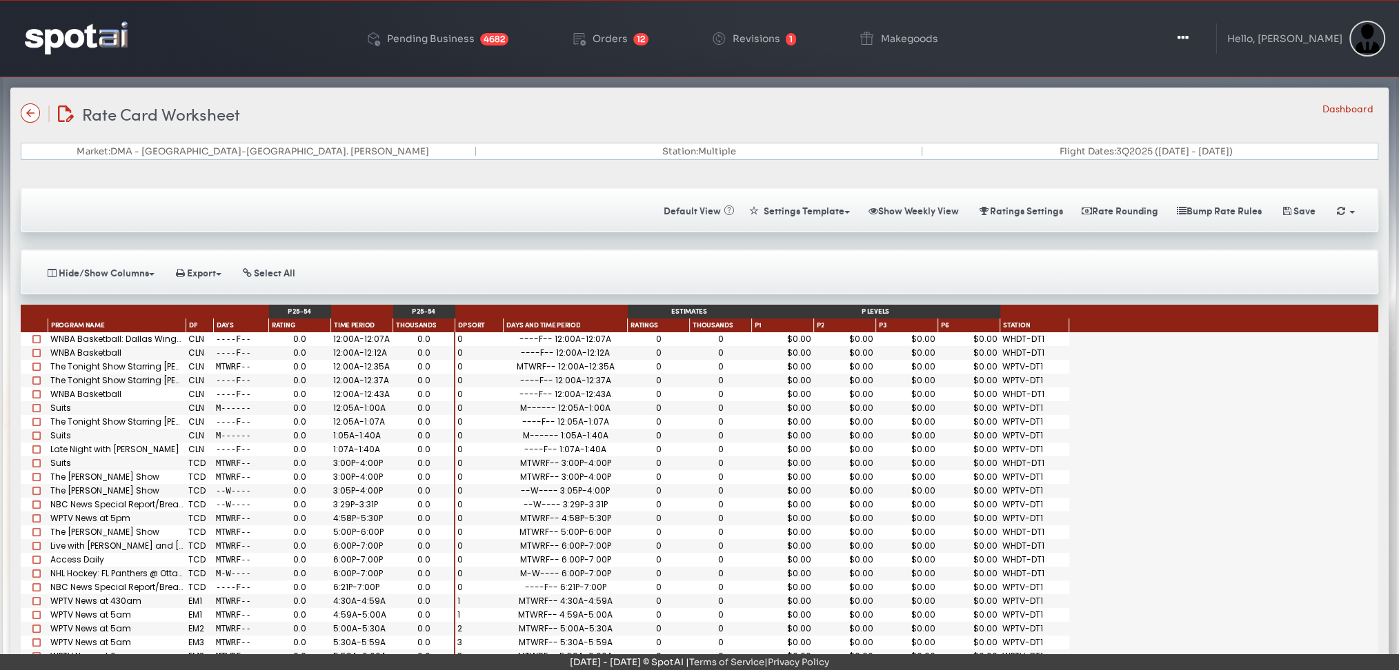
click at [713, 147] on div "Station: Multiple" at bounding box center [699, 151] width 446 height 9
click at [79, 42] on img at bounding box center [76, 37] width 103 height 32
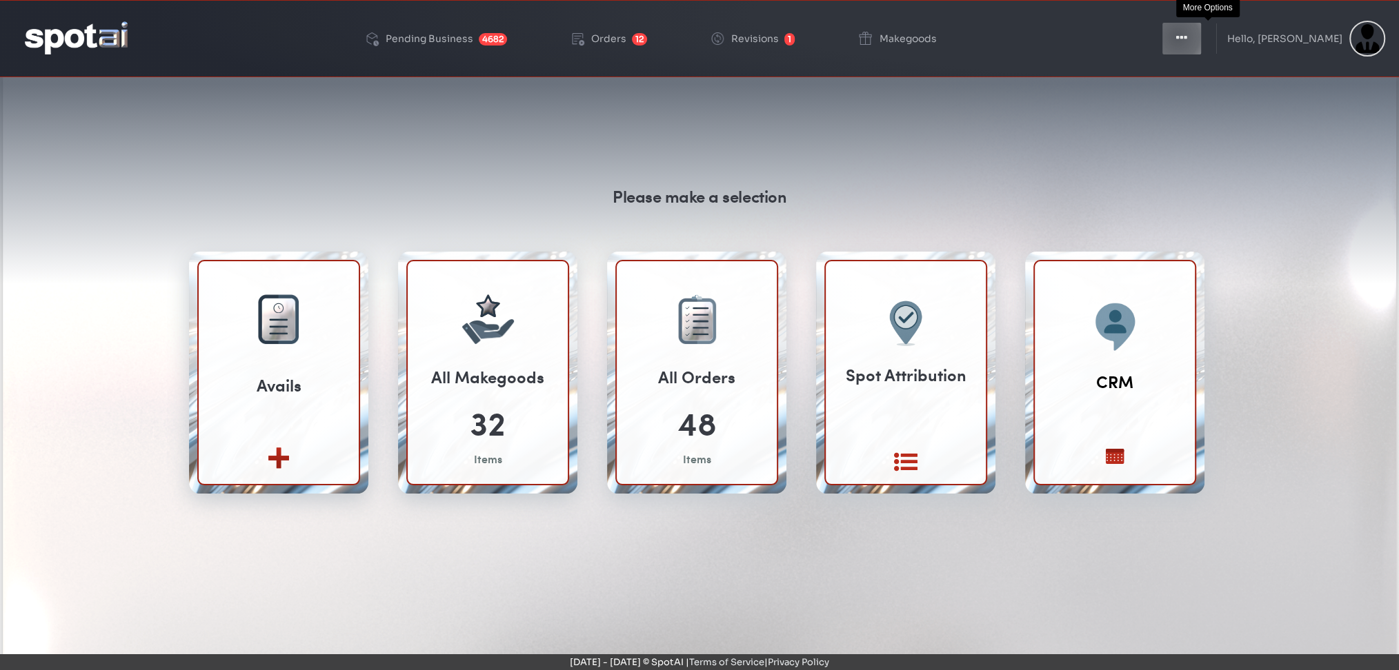
click at [1187, 37] on icon "button" at bounding box center [1181, 38] width 11 height 14
click at [1187, 39] on icon "button" at bounding box center [1181, 38] width 11 height 14
click at [1200, 47] on button "Toggle Dropdown" at bounding box center [1181, 38] width 41 height 34
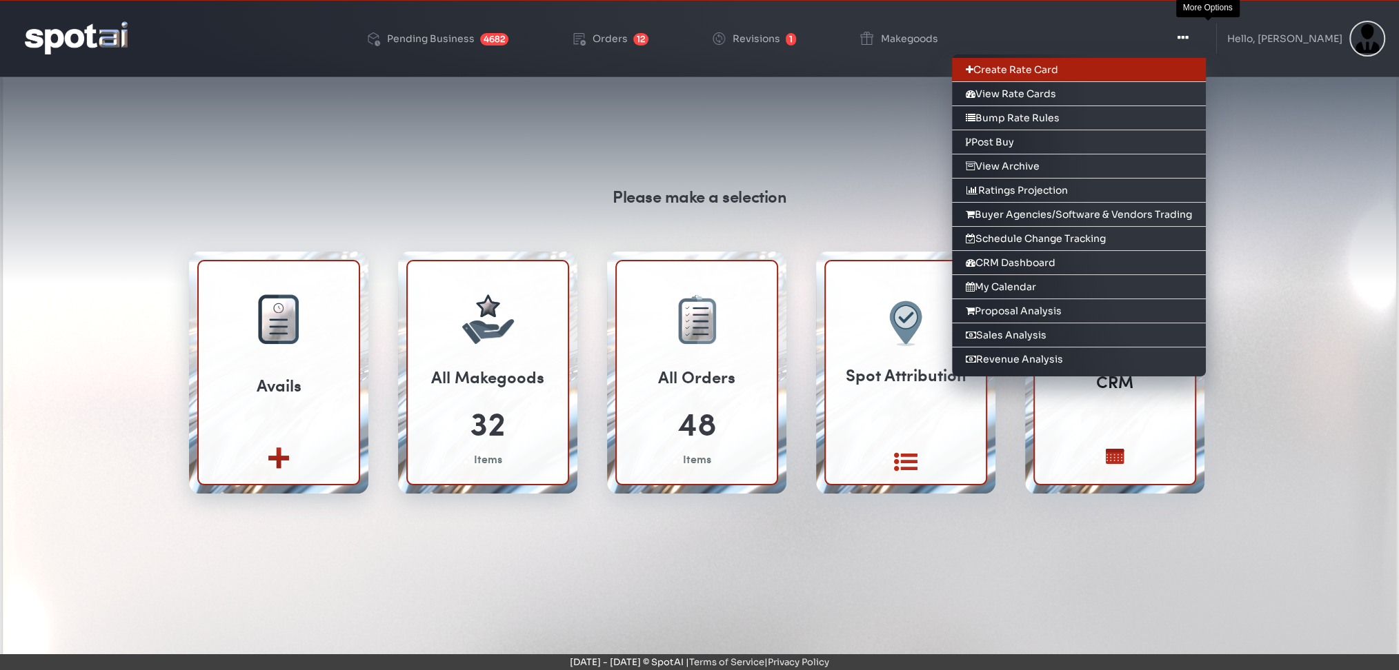
click at [1193, 68] on link "Create Rate Card" at bounding box center [1079, 70] width 254 height 24
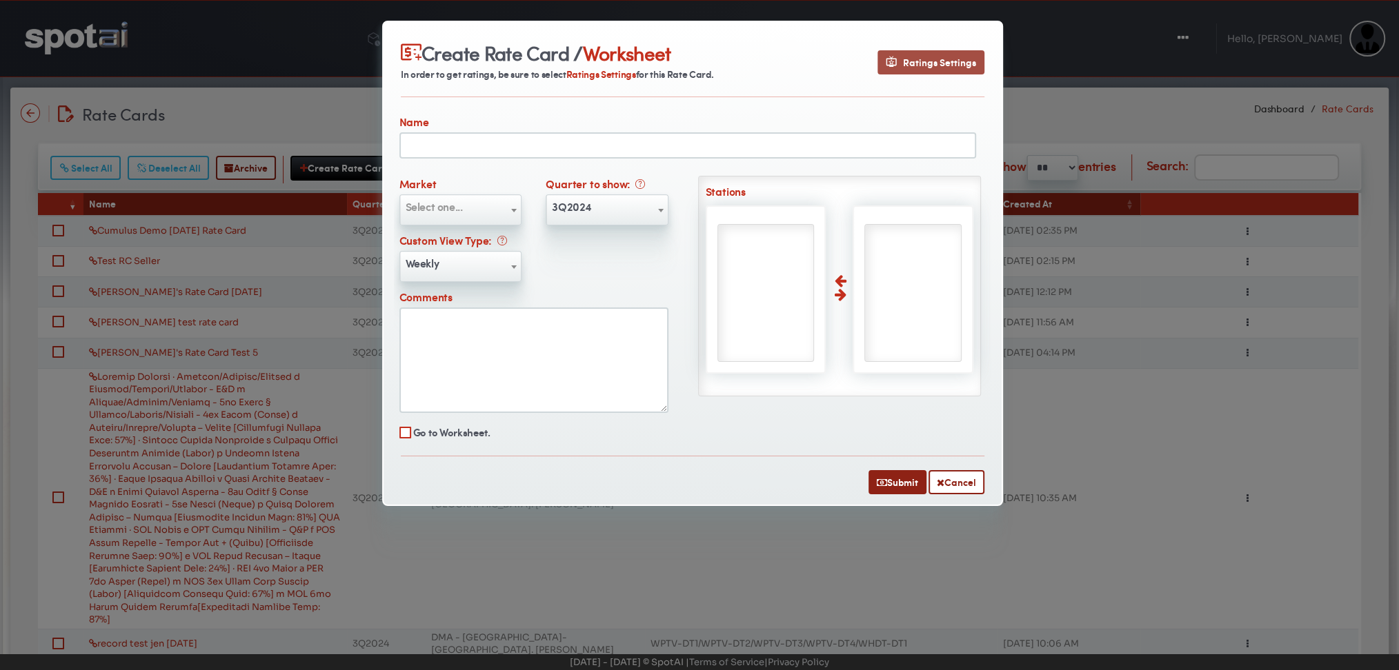
click at [915, 62] on span "Ratings Settings" at bounding box center [931, 62] width 90 height 14
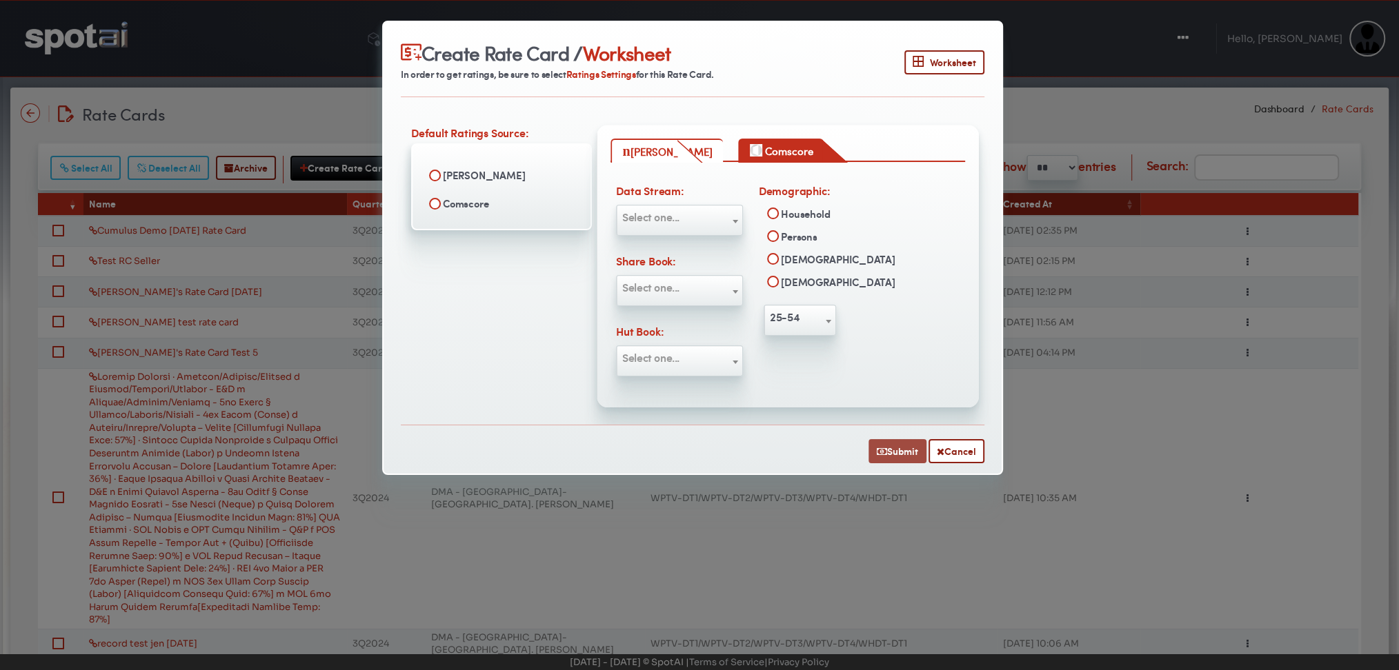
drag, startPoint x: 886, startPoint y: 436, endPoint x: 953, endPoint y: 461, distance: 71.6
click at [953, 461] on div "**********" at bounding box center [692, 285] width 618 height 377
click at [946, 59] on span "Worksheet" at bounding box center [944, 62] width 63 height 14
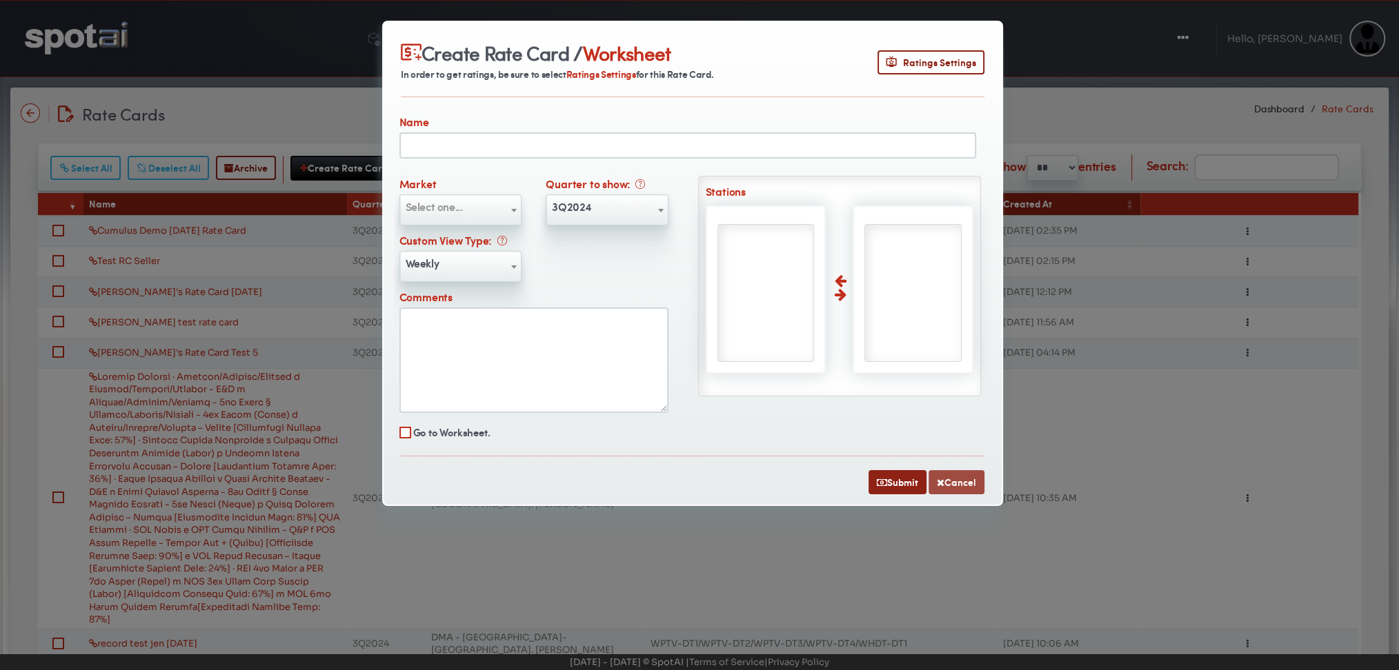
click at [953, 481] on button "Cancel" at bounding box center [956, 482] width 56 height 24
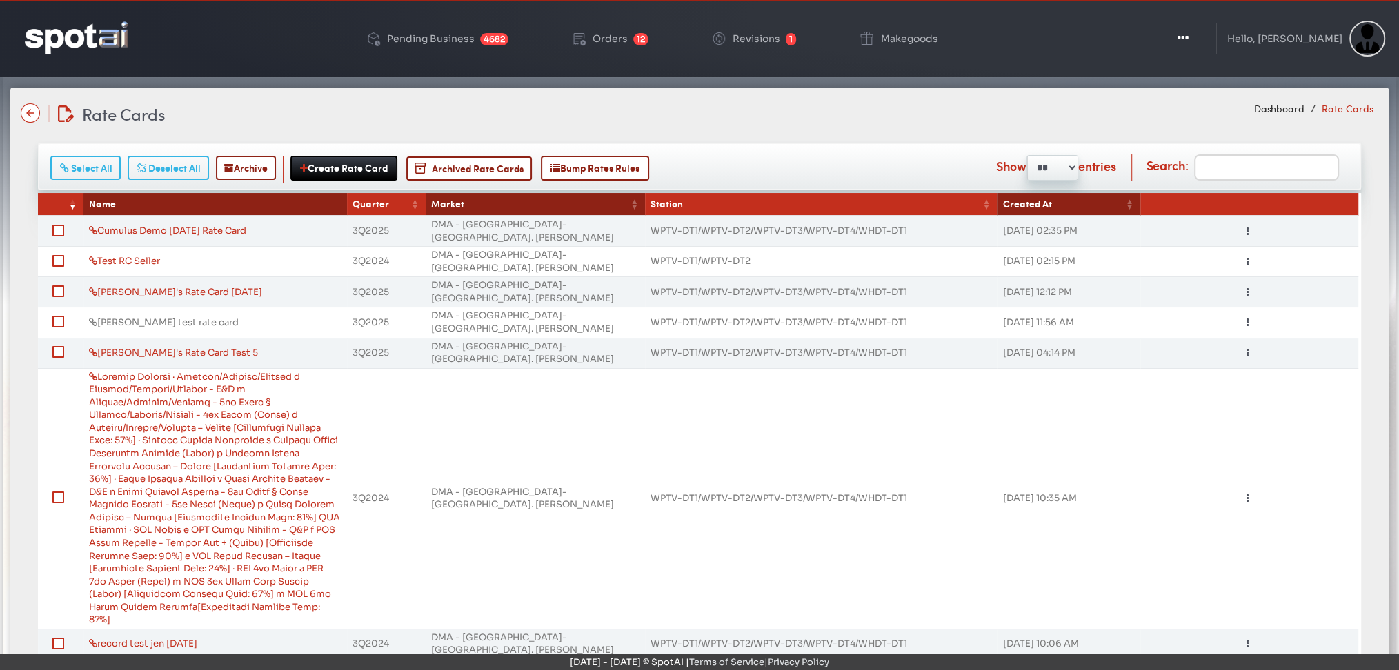
click at [128, 317] on link "[PERSON_NAME] test rate card" at bounding box center [164, 323] width 150 height 12
